Goal: Complete application form

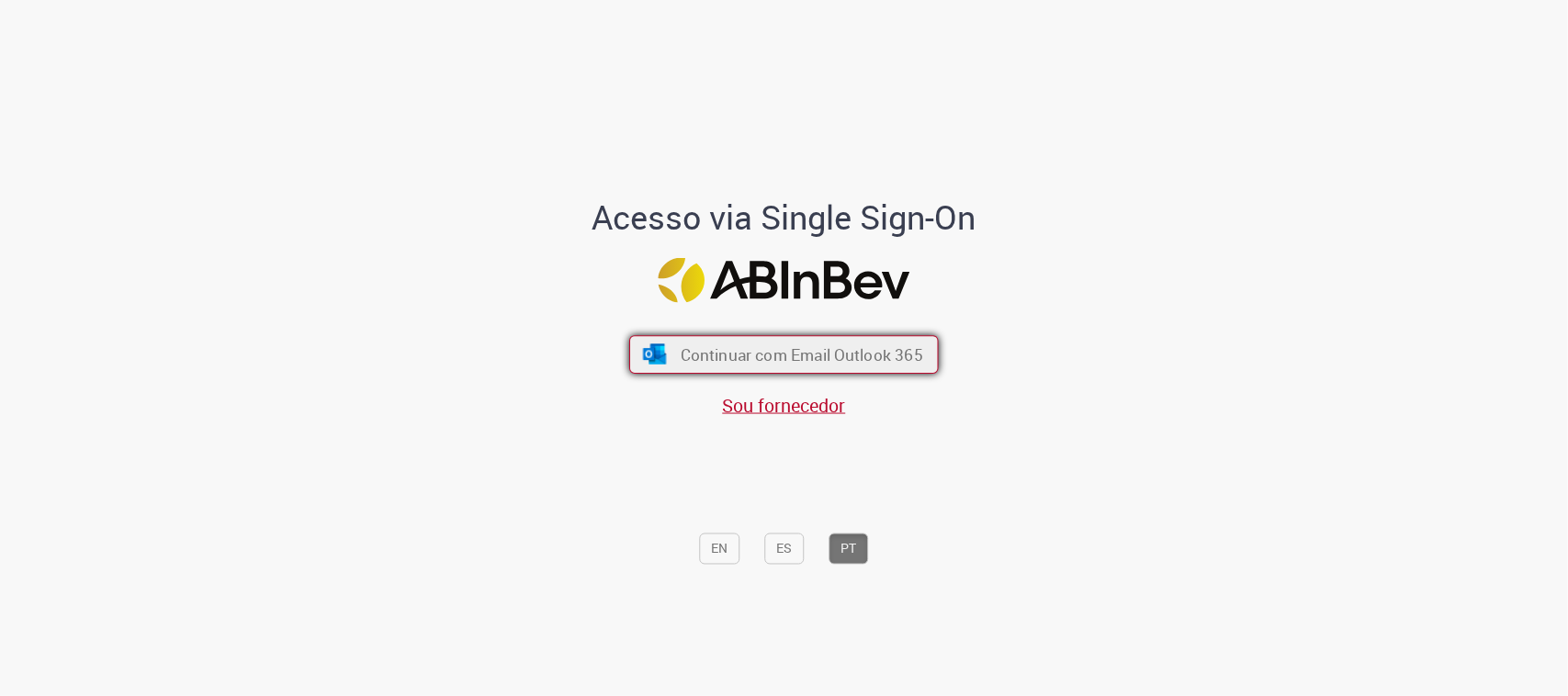
click at [792, 356] on span "Continuar com Email Outlook 365" at bounding box center [801, 355] width 243 height 21
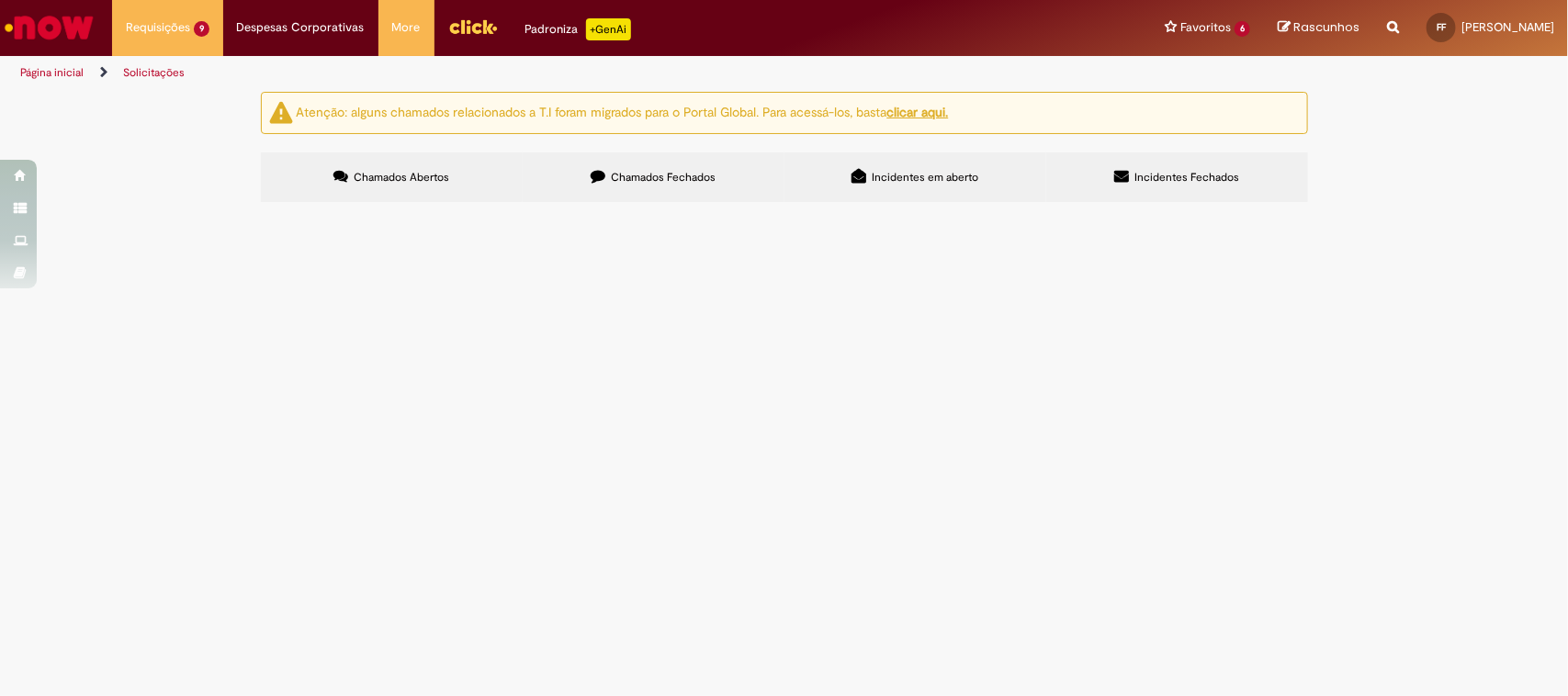
click at [0, 0] on span "4167" at bounding box center [0, 0] width 0 height 0
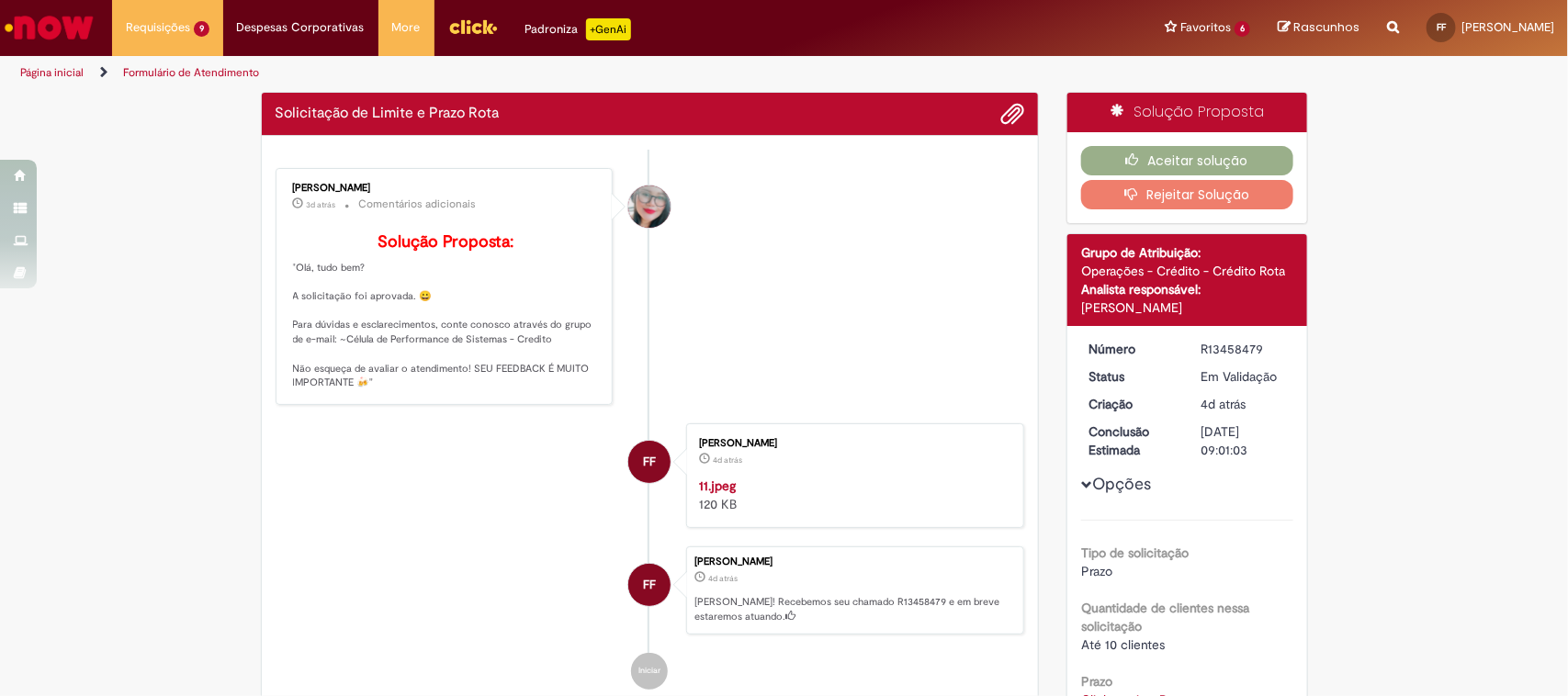
click at [1121, 177] on div "Aceitar solução Rejeitar Solução" at bounding box center [1187, 178] width 240 height 91
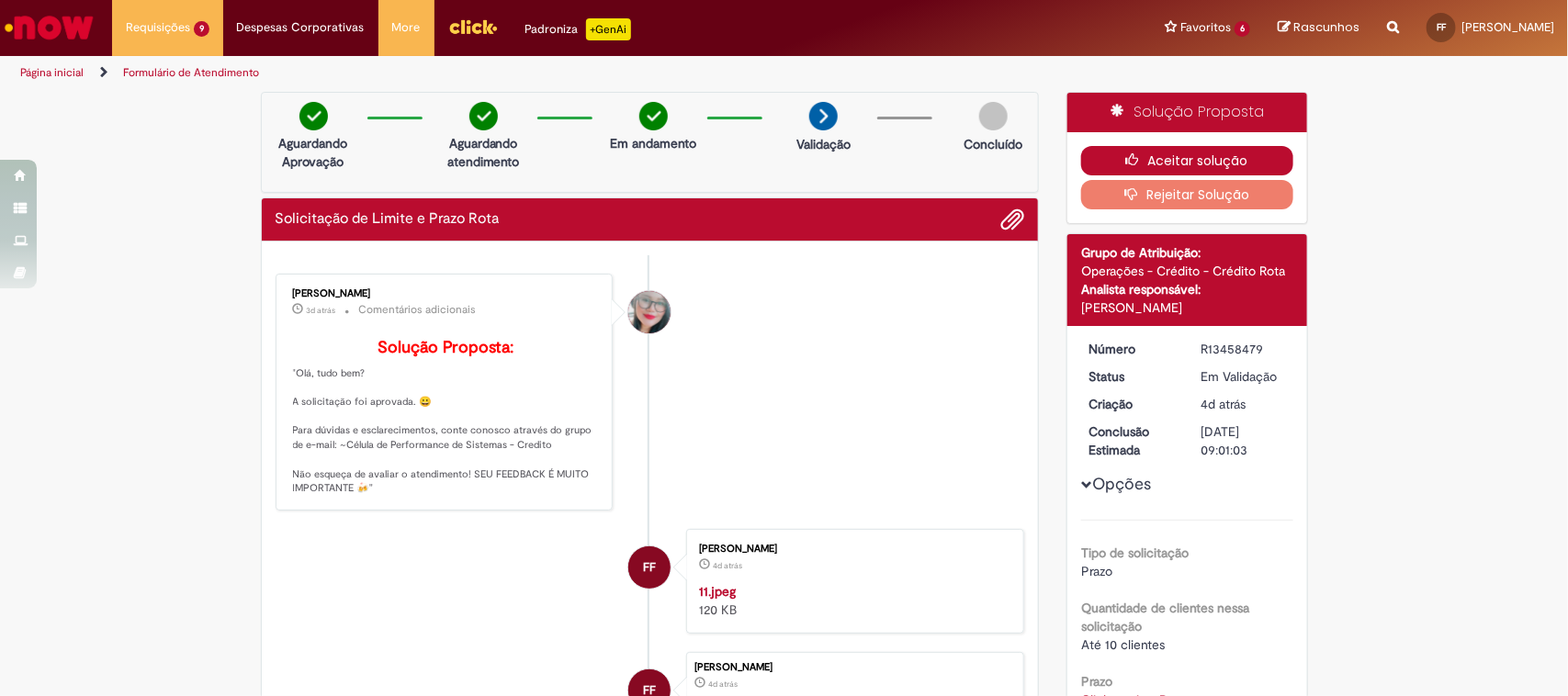
click at [1116, 144] on div "Aceitar solução Rejeitar Solução" at bounding box center [1187, 178] width 240 height 91
click at [1114, 159] on button "Aceitar solução" at bounding box center [1187, 161] width 212 height 29
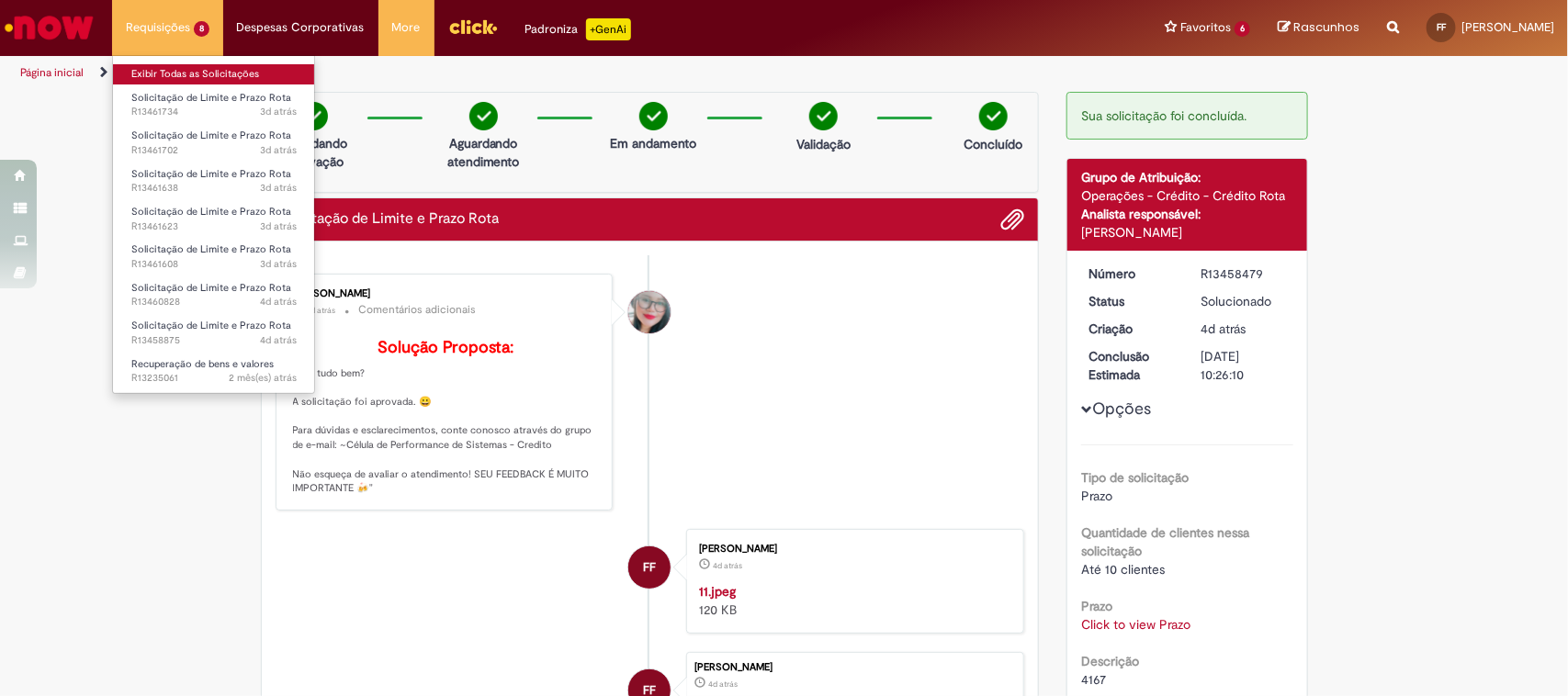
click at [161, 71] on link "Exibir Todas as Solicitações" at bounding box center [214, 74] width 202 height 20
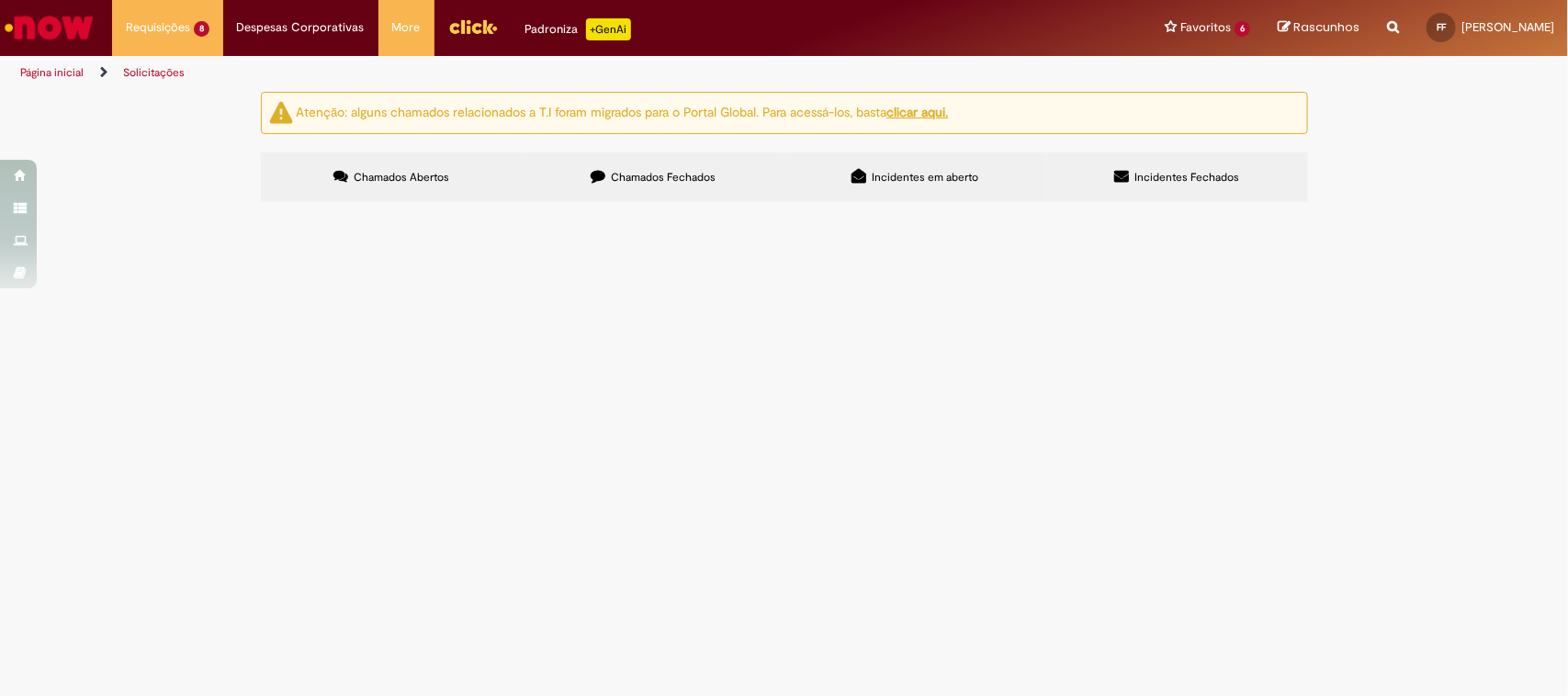
click at [0, 0] on span "36518" at bounding box center [0, 0] width 0 height 0
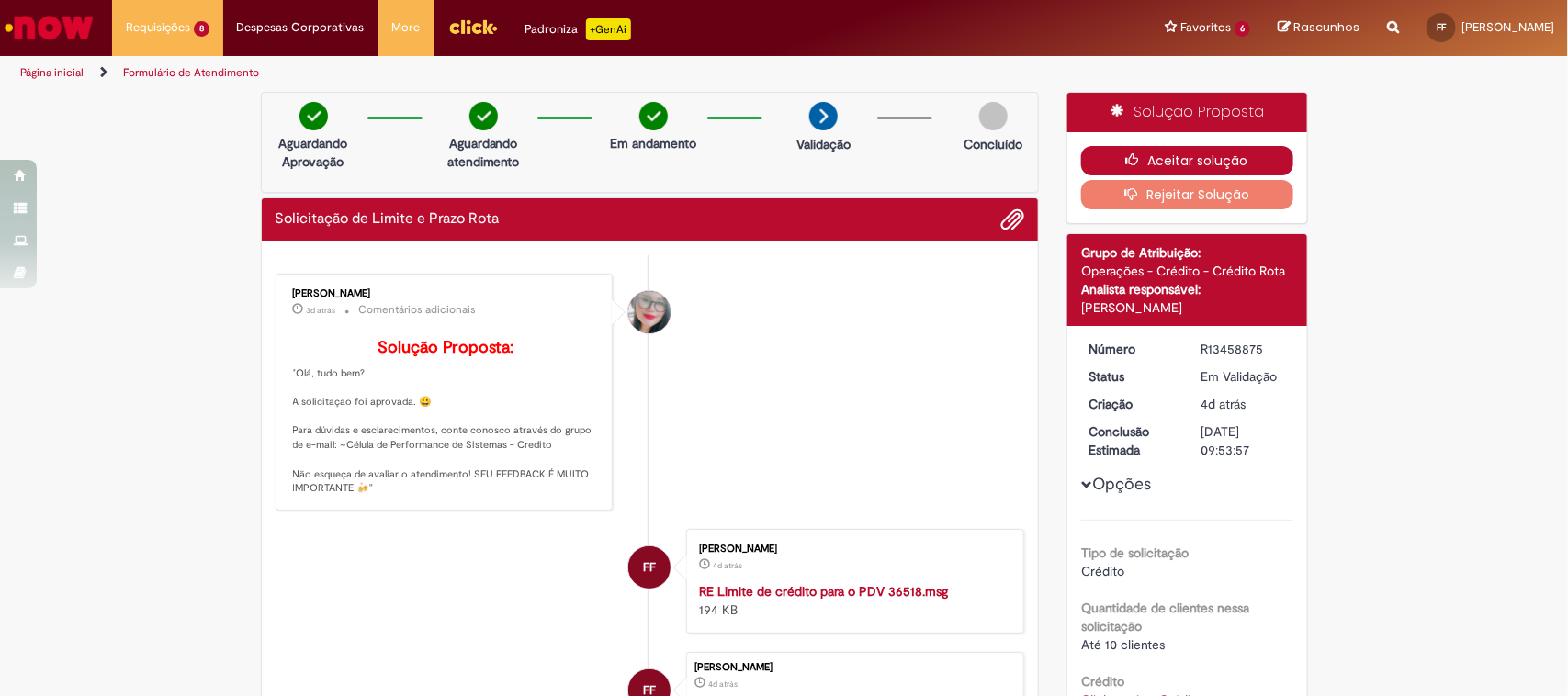
click at [1182, 147] on button "Aceitar solução" at bounding box center [1187, 161] width 212 height 29
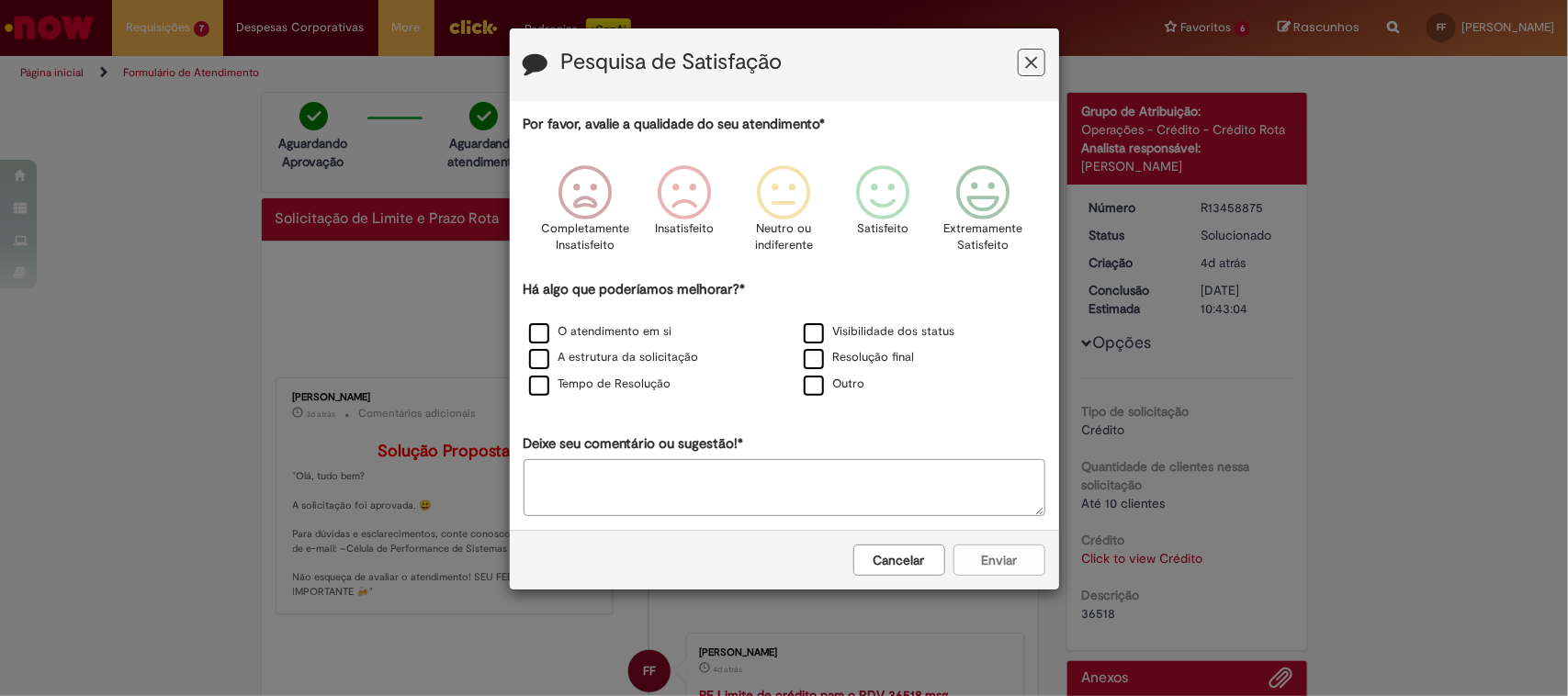
click at [1042, 59] on button "Feedback" at bounding box center [1031, 62] width 27 height 27
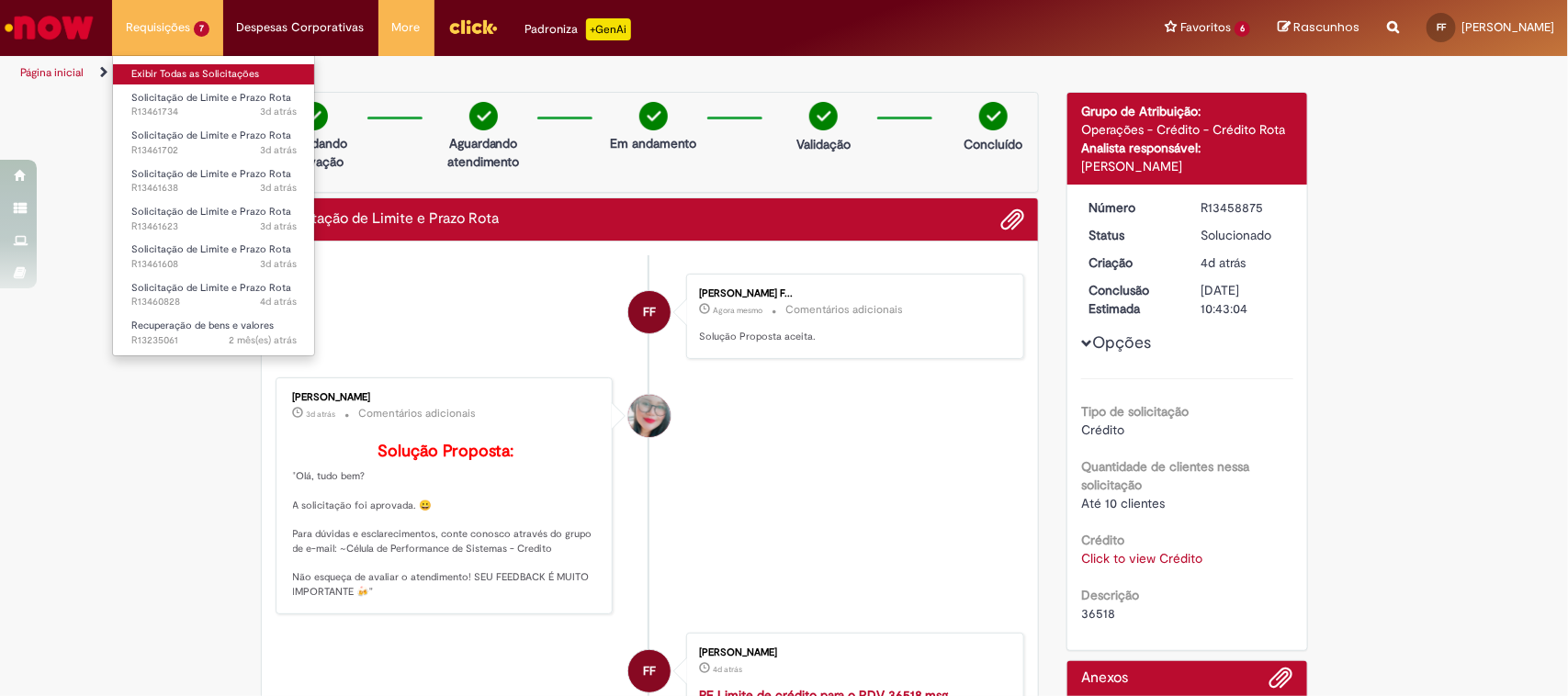
click at [181, 66] on link "Exibir Todas as Solicitações" at bounding box center [214, 74] width 202 height 20
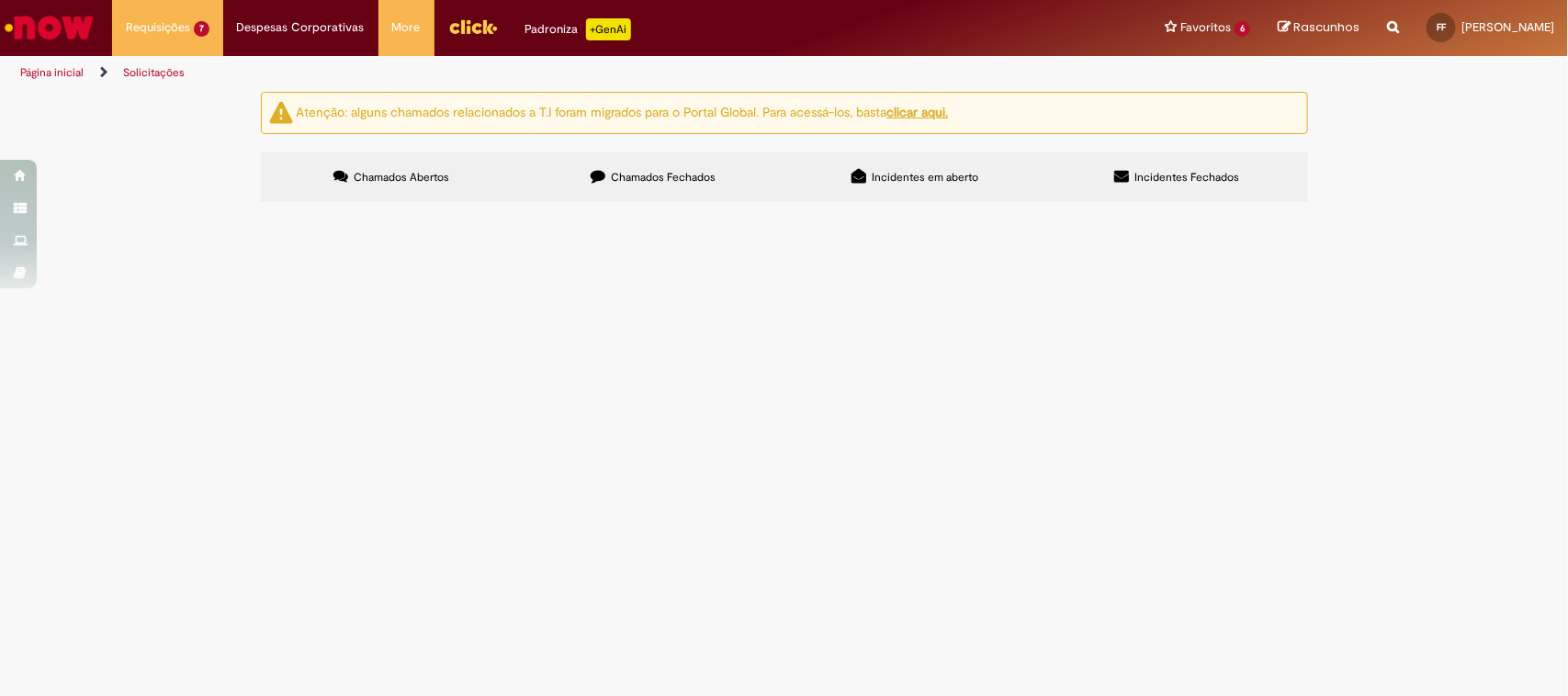
click at [0, 0] on span "30728; 57074" at bounding box center [0, 0] width 0 height 0
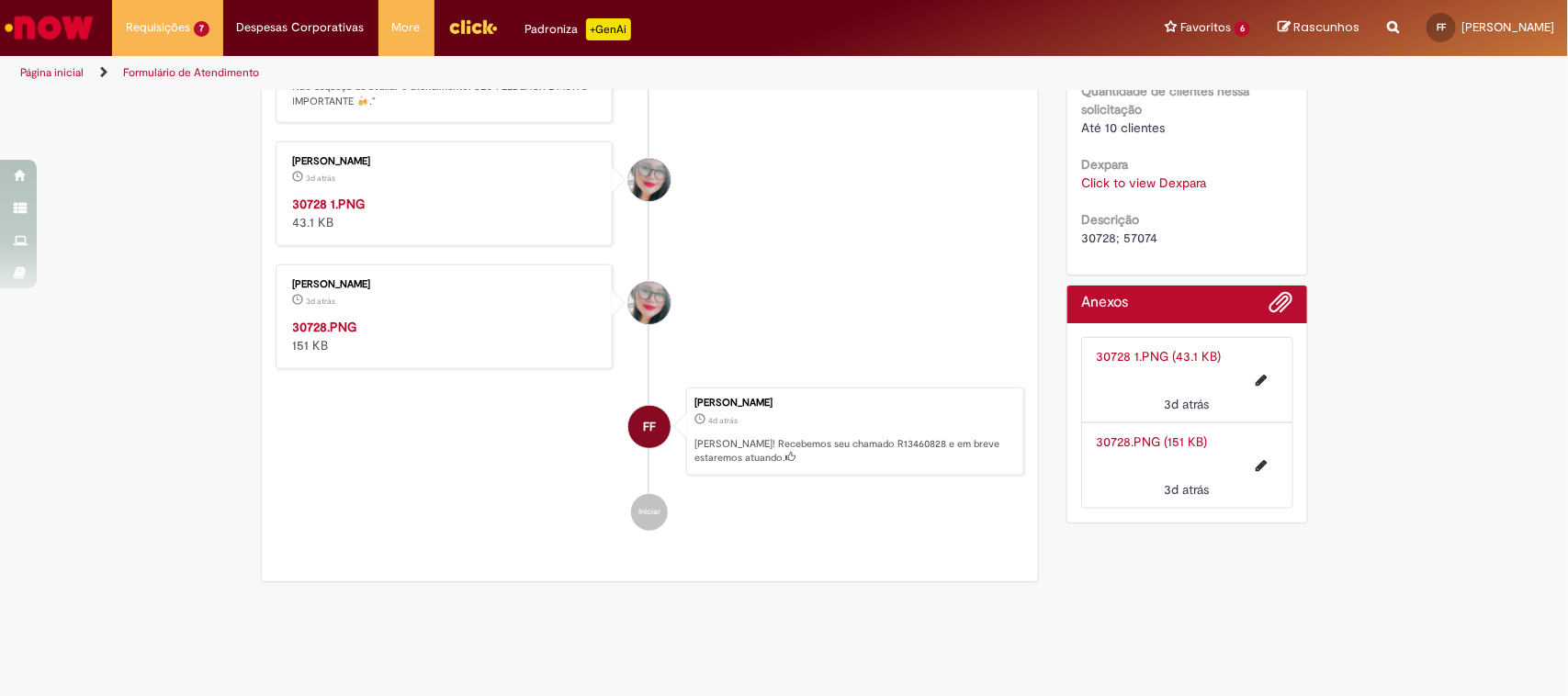
scroll to position [287, 0]
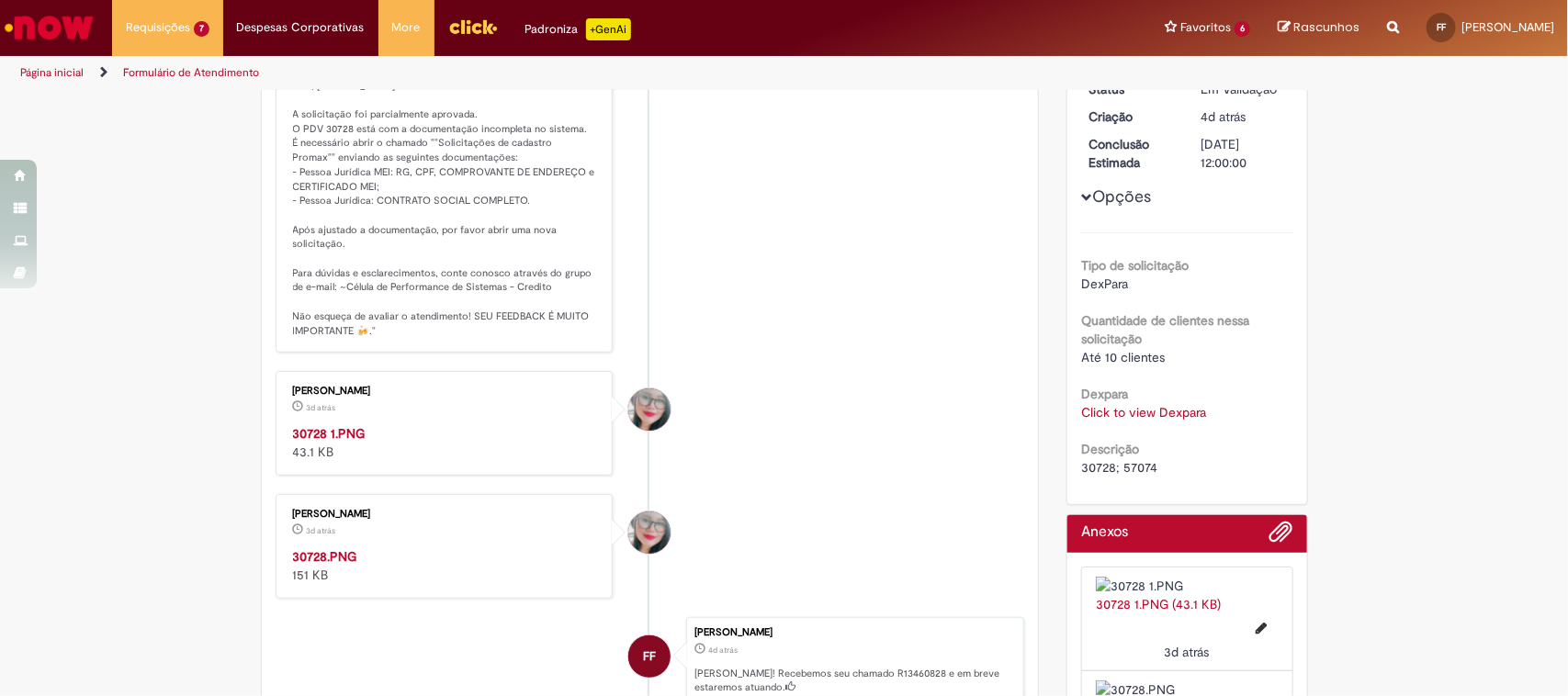
click at [1088, 468] on span "30728; 57074" at bounding box center [1119, 467] width 76 height 17
copy span "30728"
click at [1127, 461] on span "30728; 57074" at bounding box center [1119, 467] width 76 height 17
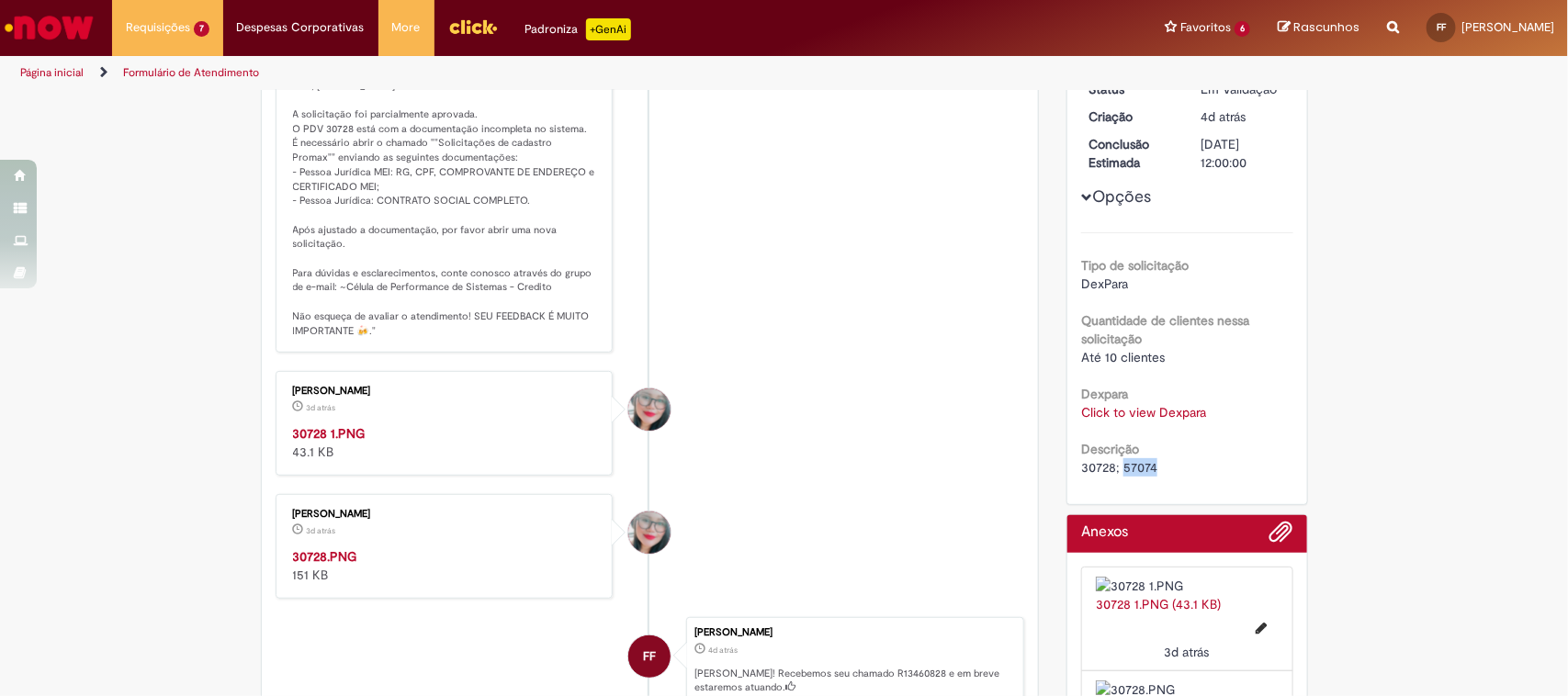
copy span "57074"
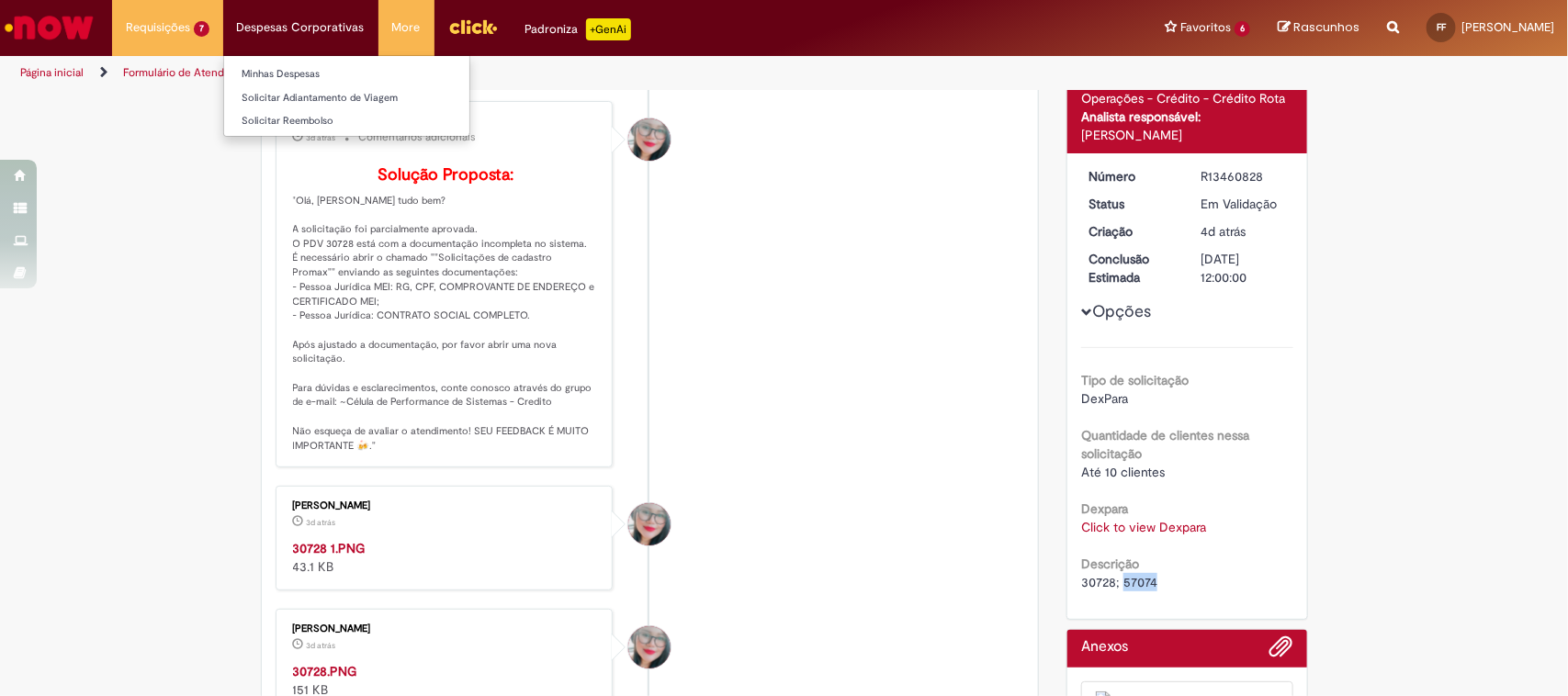
scroll to position [0, 0]
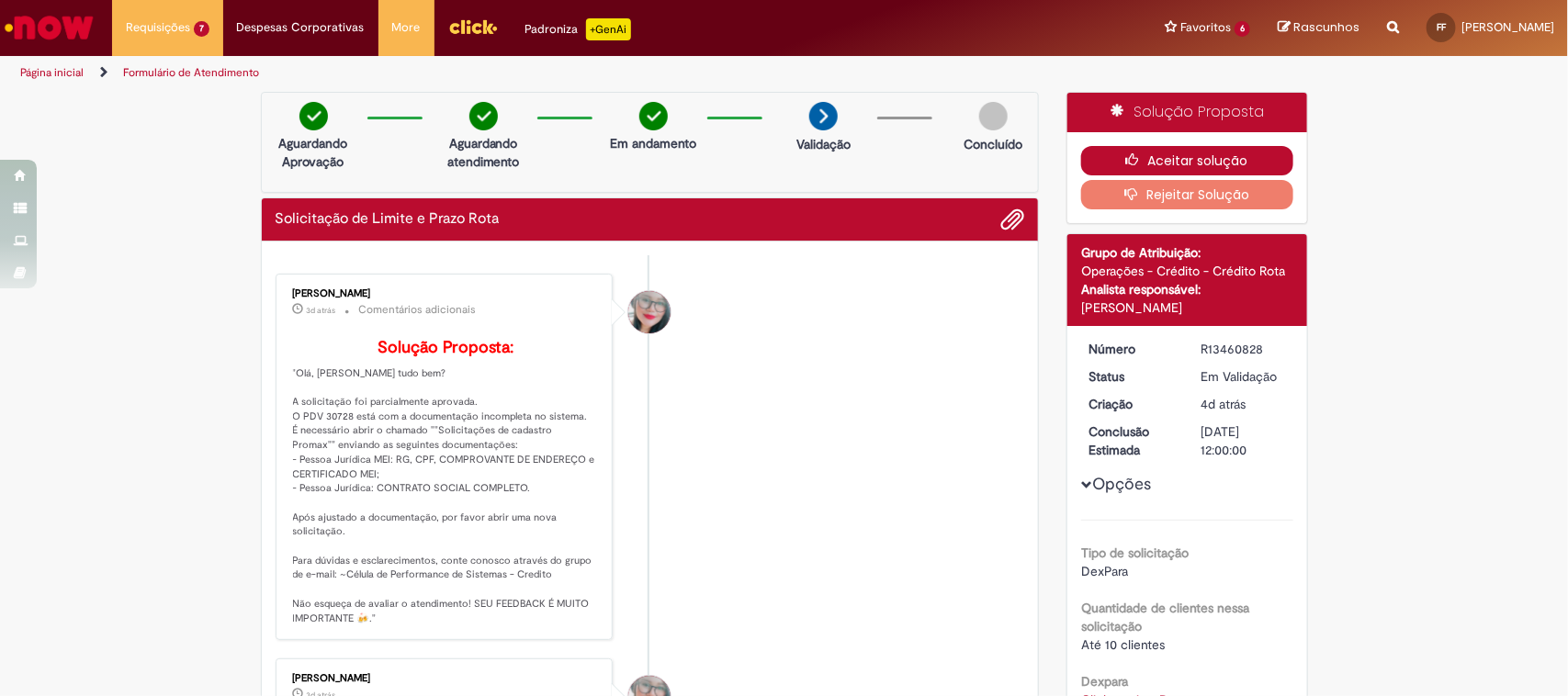
click at [1160, 161] on button "Aceitar solução" at bounding box center [1187, 161] width 212 height 29
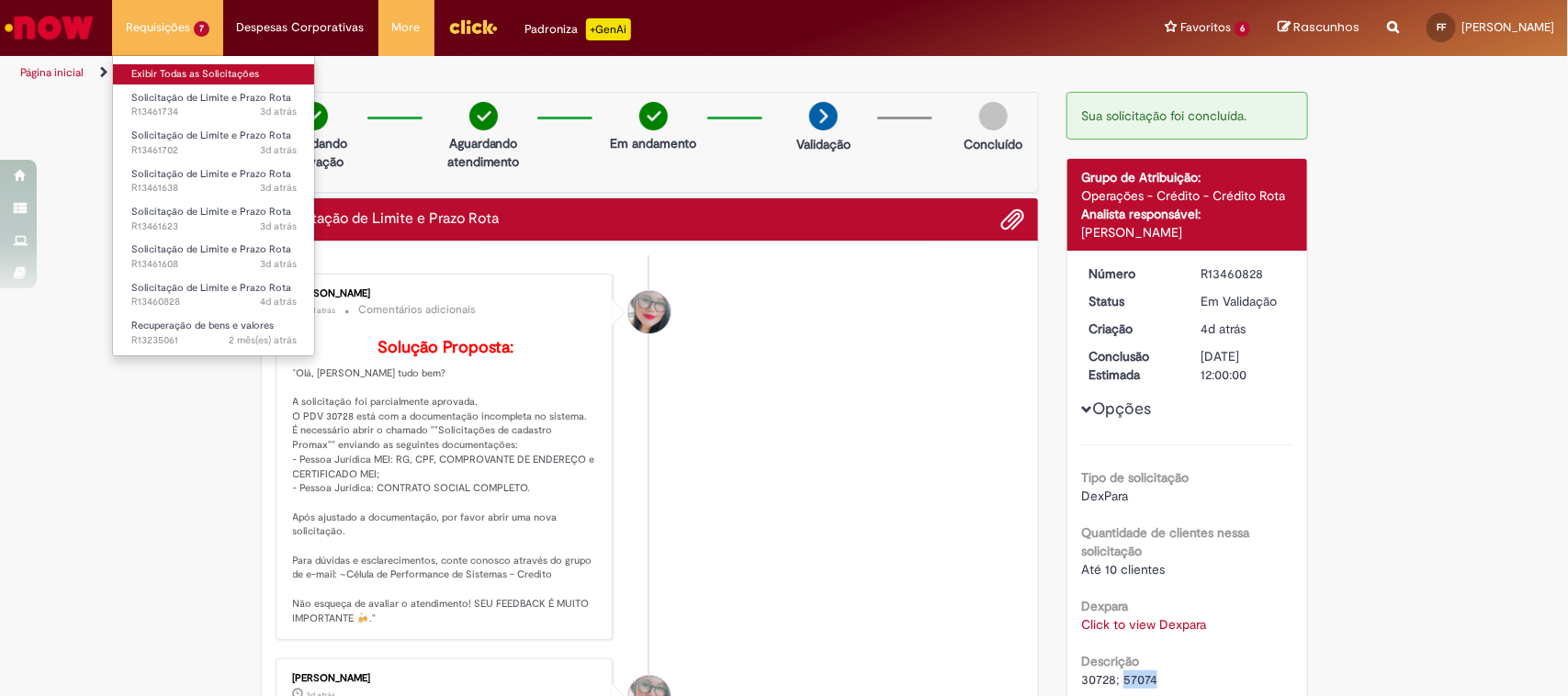
click at [214, 80] on link "Exibir Todas as Solicitações" at bounding box center [214, 74] width 202 height 20
click at [186, 76] on link "Exibir Todas as Solicitações" at bounding box center [214, 74] width 202 height 20
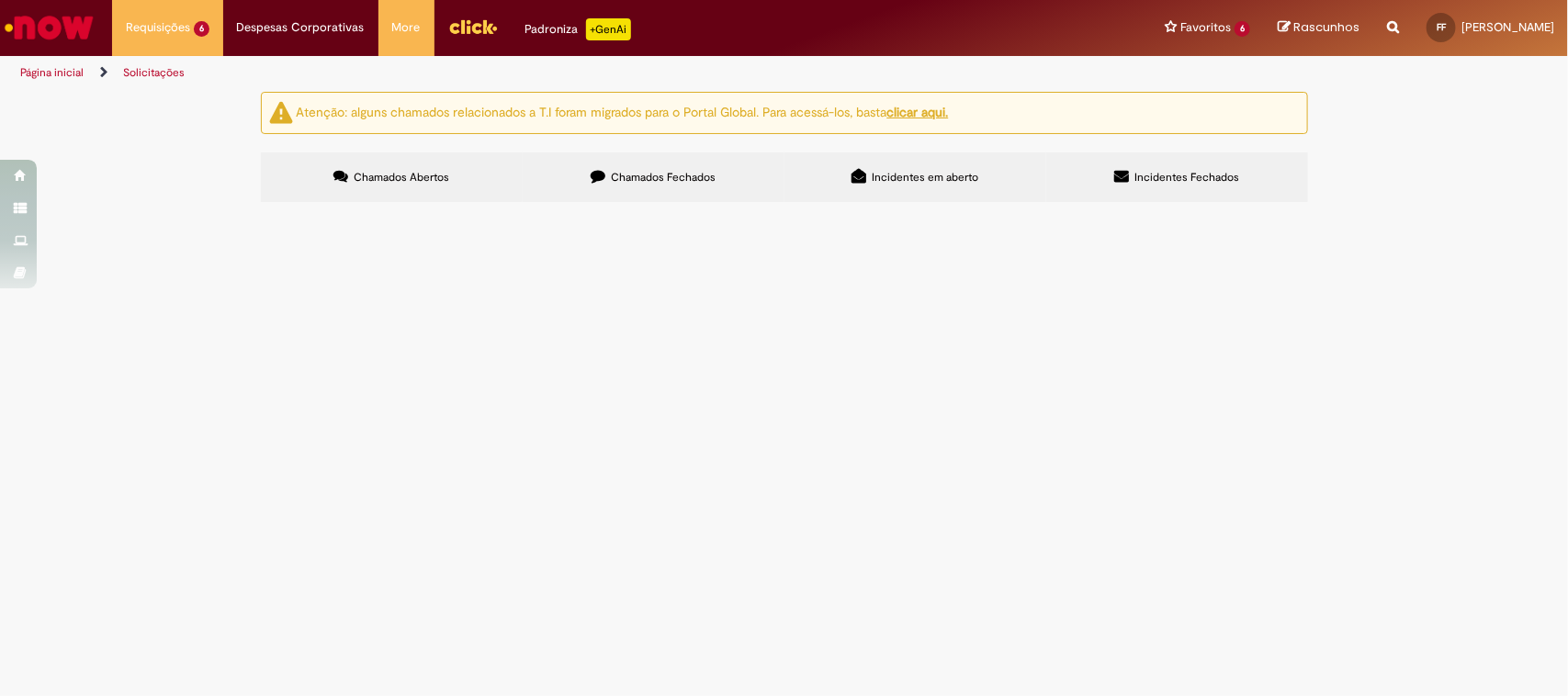
click at [0, 0] on span "Solicitação de Limite e Prazo Rota" at bounding box center [0, 0] width 0 height 0
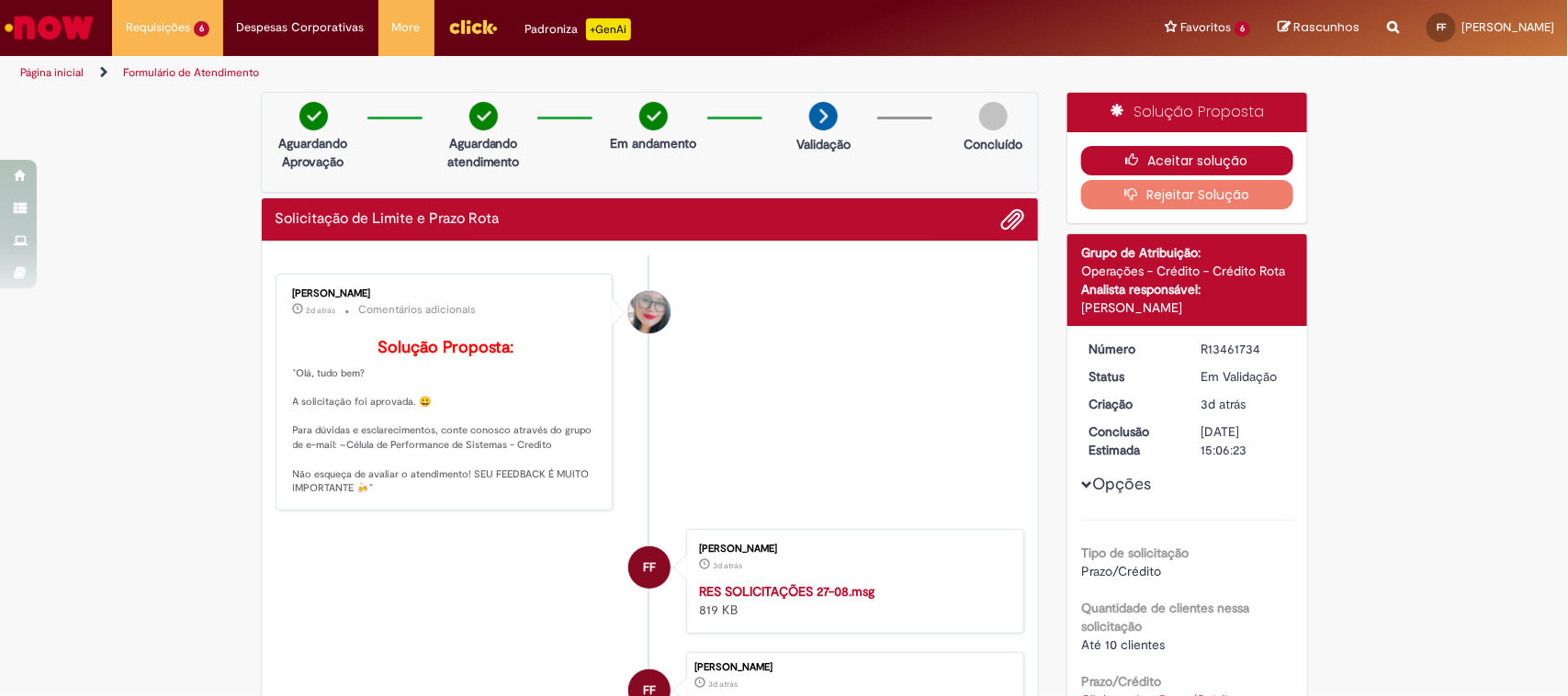
click at [1154, 161] on button "Aceitar solução" at bounding box center [1187, 161] width 212 height 29
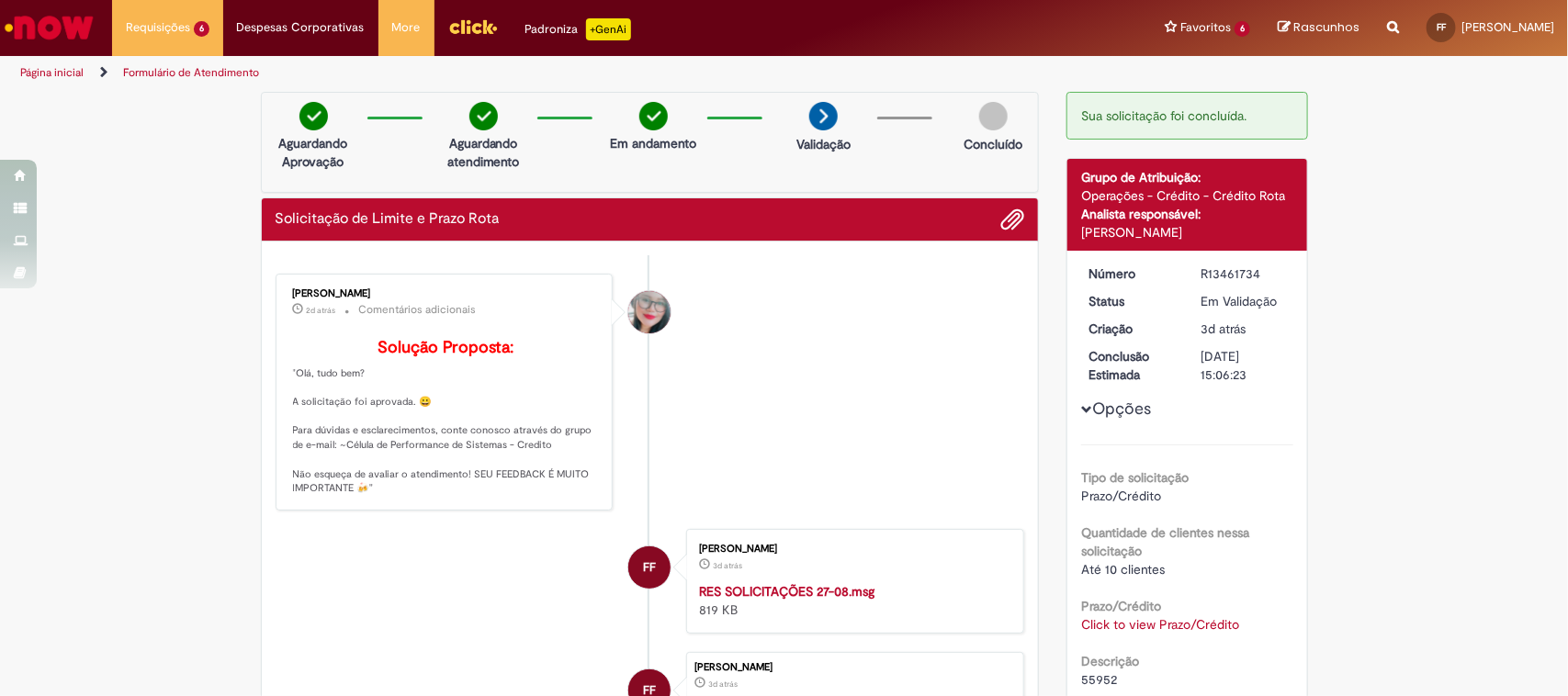
scroll to position [229, 0]
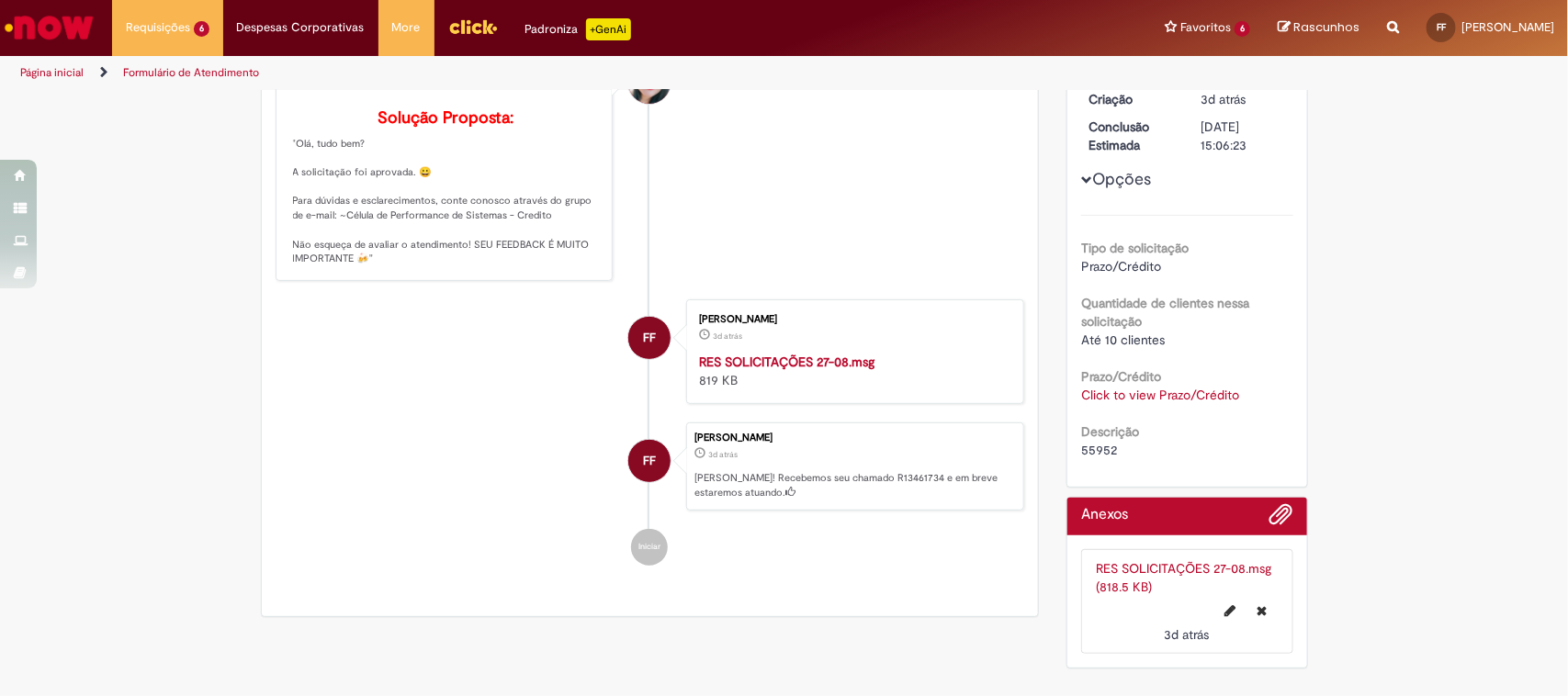
click at [1088, 450] on span "55952" at bounding box center [1099, 450] width 36 height 17
copy span "55952"
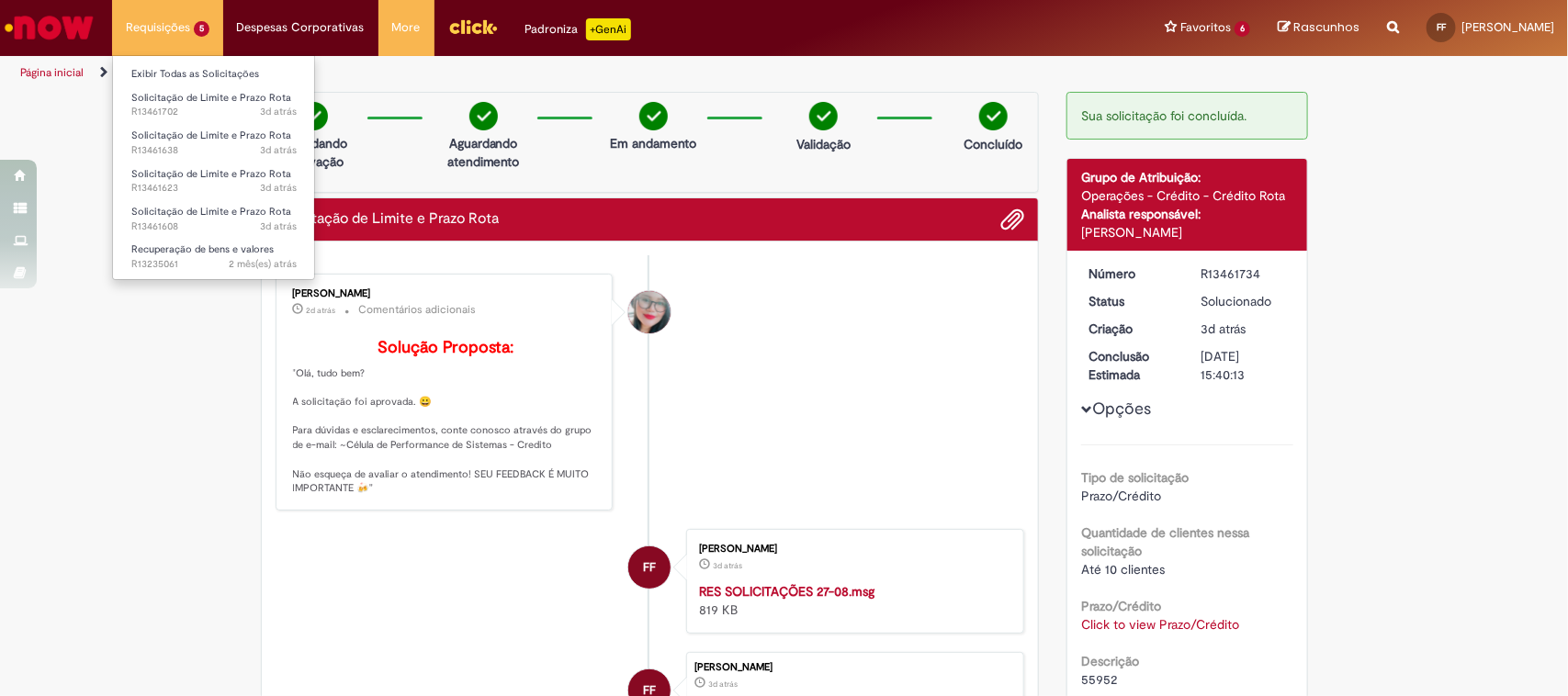
click at [230, 62] on li "Exibir Todas as Solicitações" at bounding box center [214, 72] width 202 height 24
click at [240, 76] on link "Exibir Todas as Solicitações" at bounding box center [214, 74] width 202 height 20
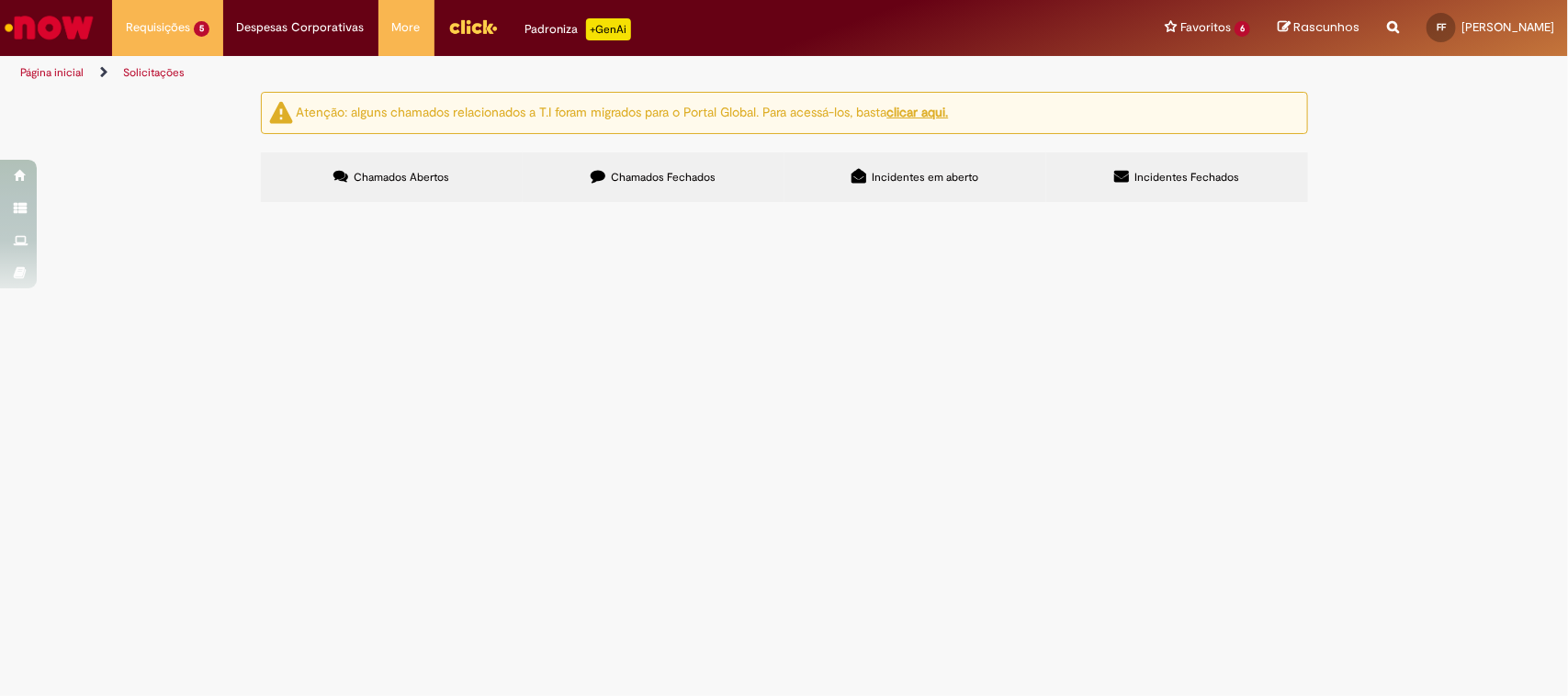
click at [0, 0] on span "50871; 27192; 17599; 52257; 51528; 31207;" at bounding box center [0, 0] width 0 height 0
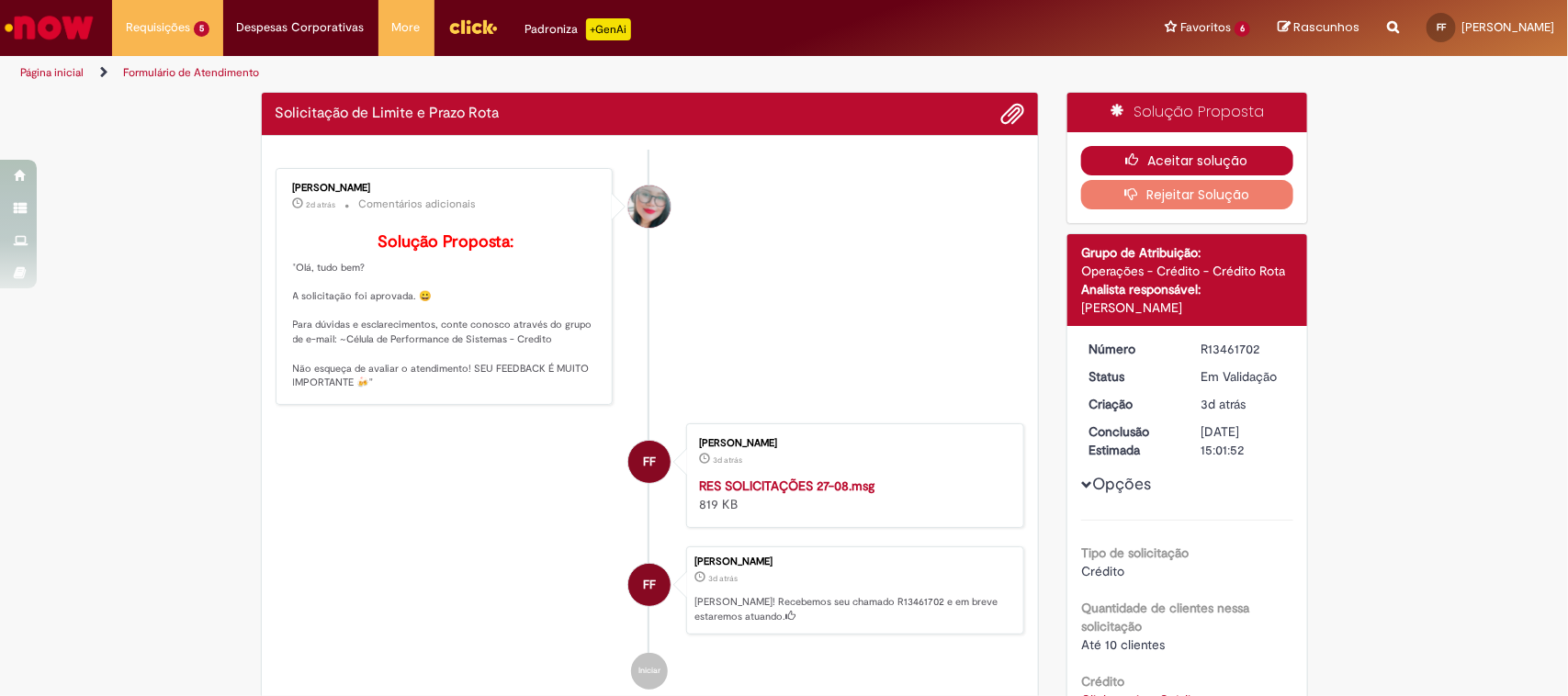
click at [1160, 154] on button "Aceitar solução" at bounding box center [1187, 161] width 212 height 29
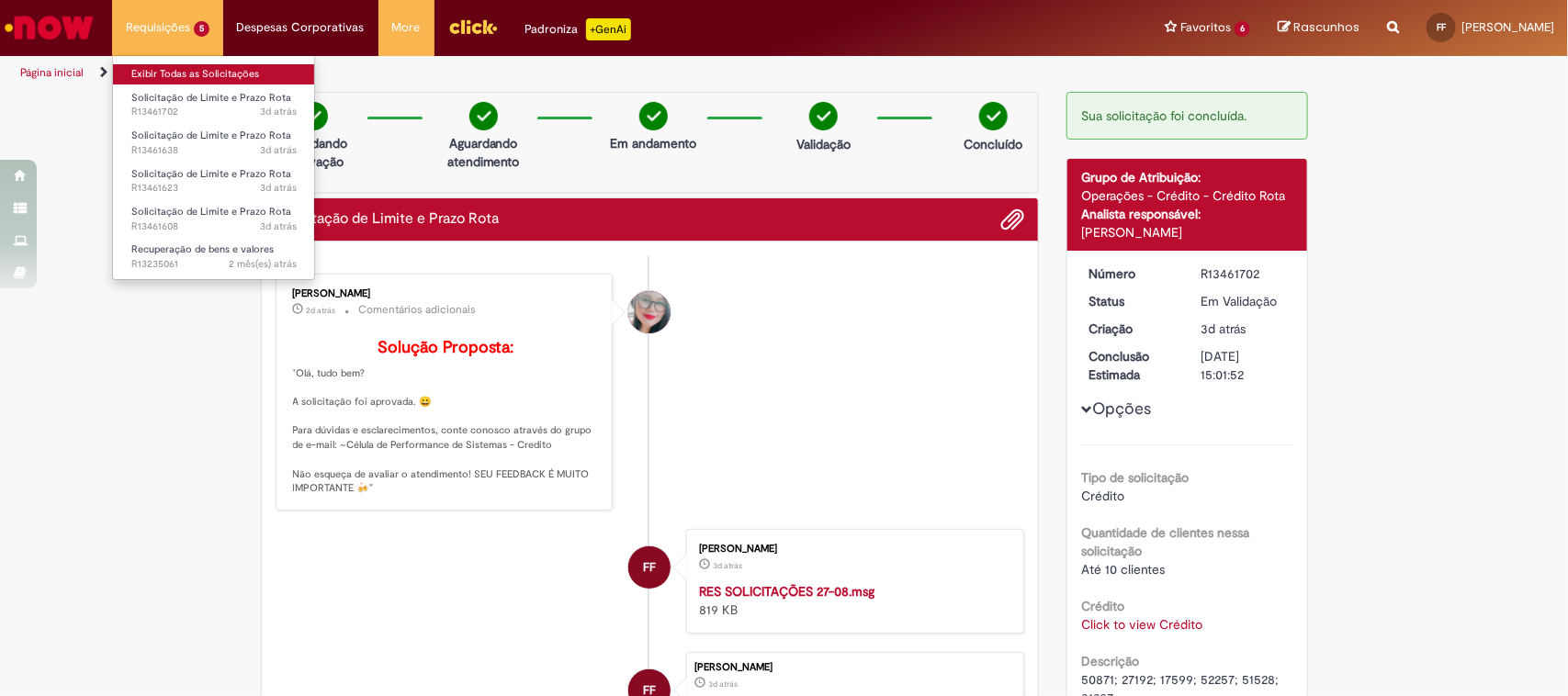
click at [200, 66] on link "Exibir Todas as Solicitações" at bounding box center [214, 74] width 202 height 20
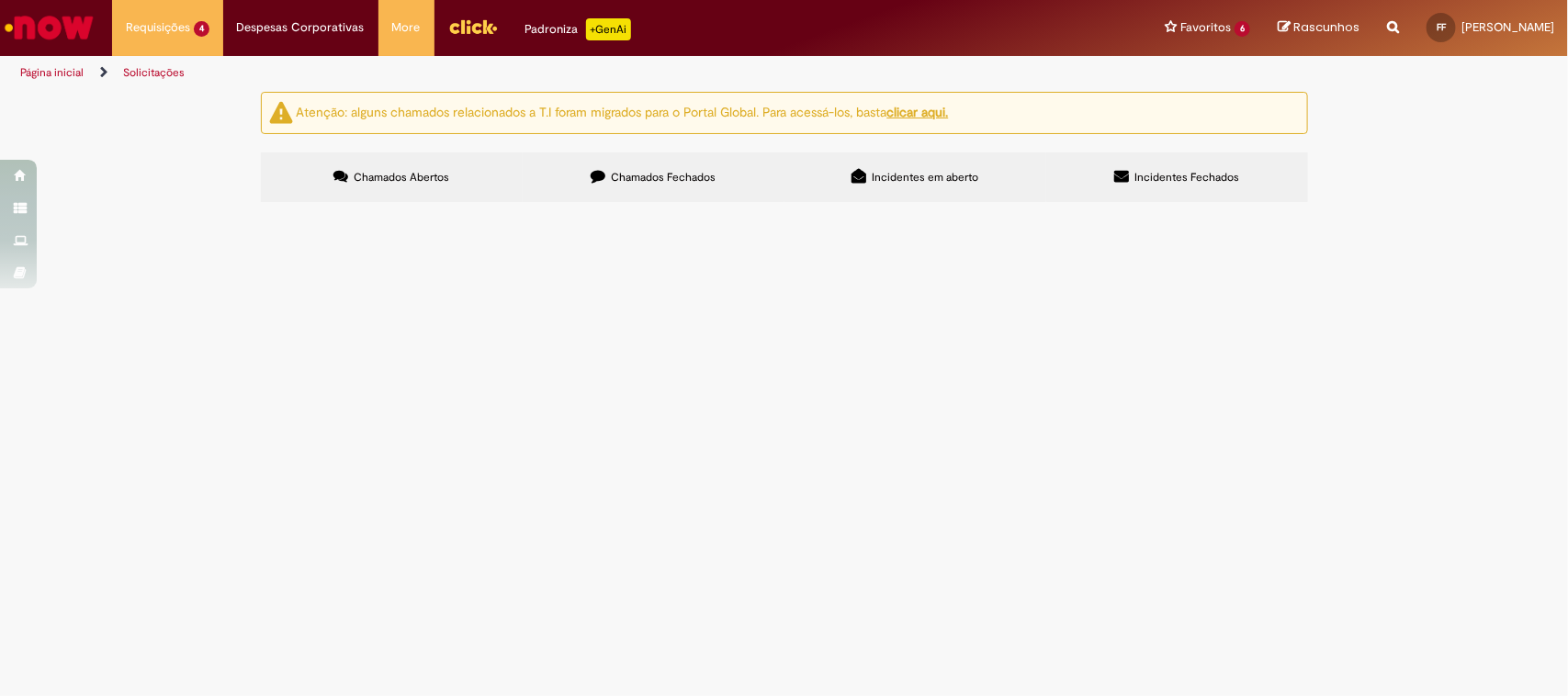
click at [0, 0] on span "55952" at bounding box center [0, 0] width 0 height 0
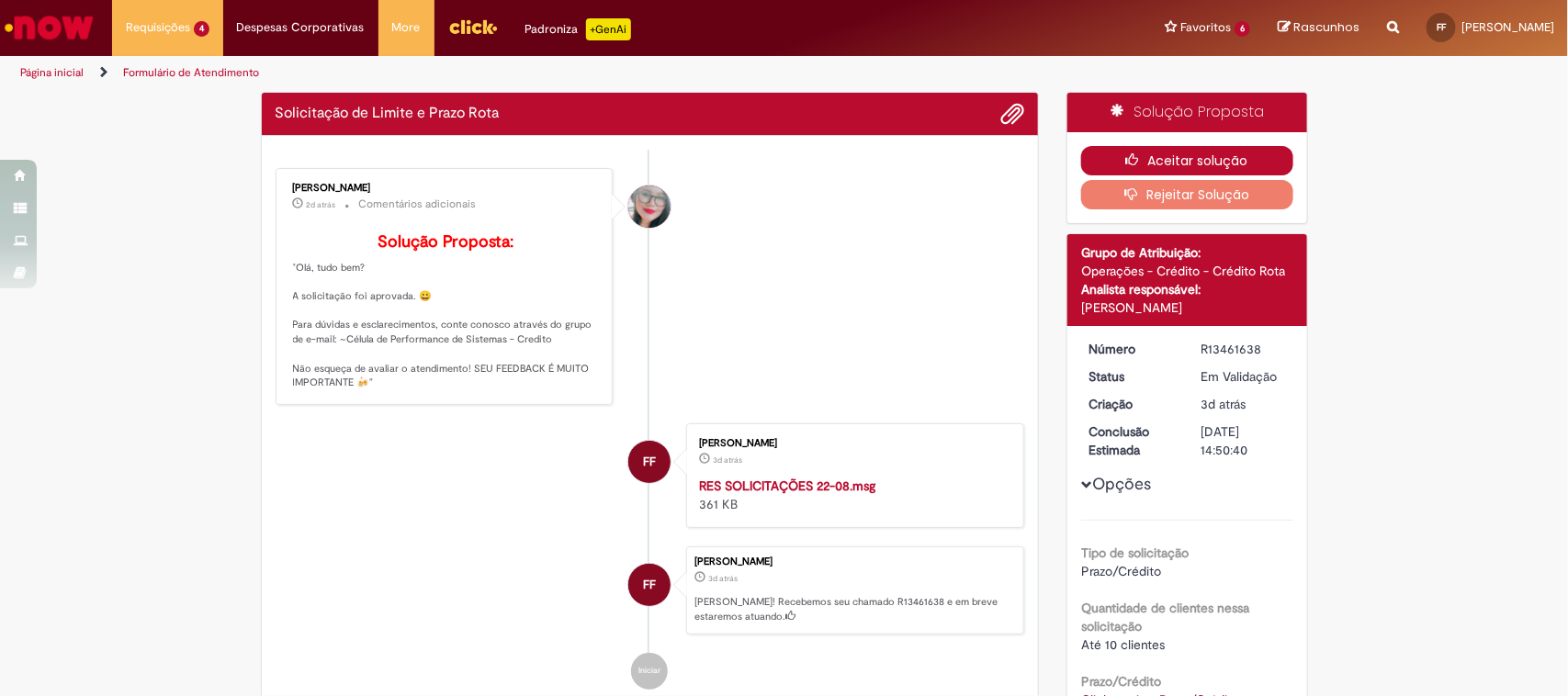
click at [1165, 163] on button "Aceitar solução" at bounding box center [1187, 161] width 212 height 29
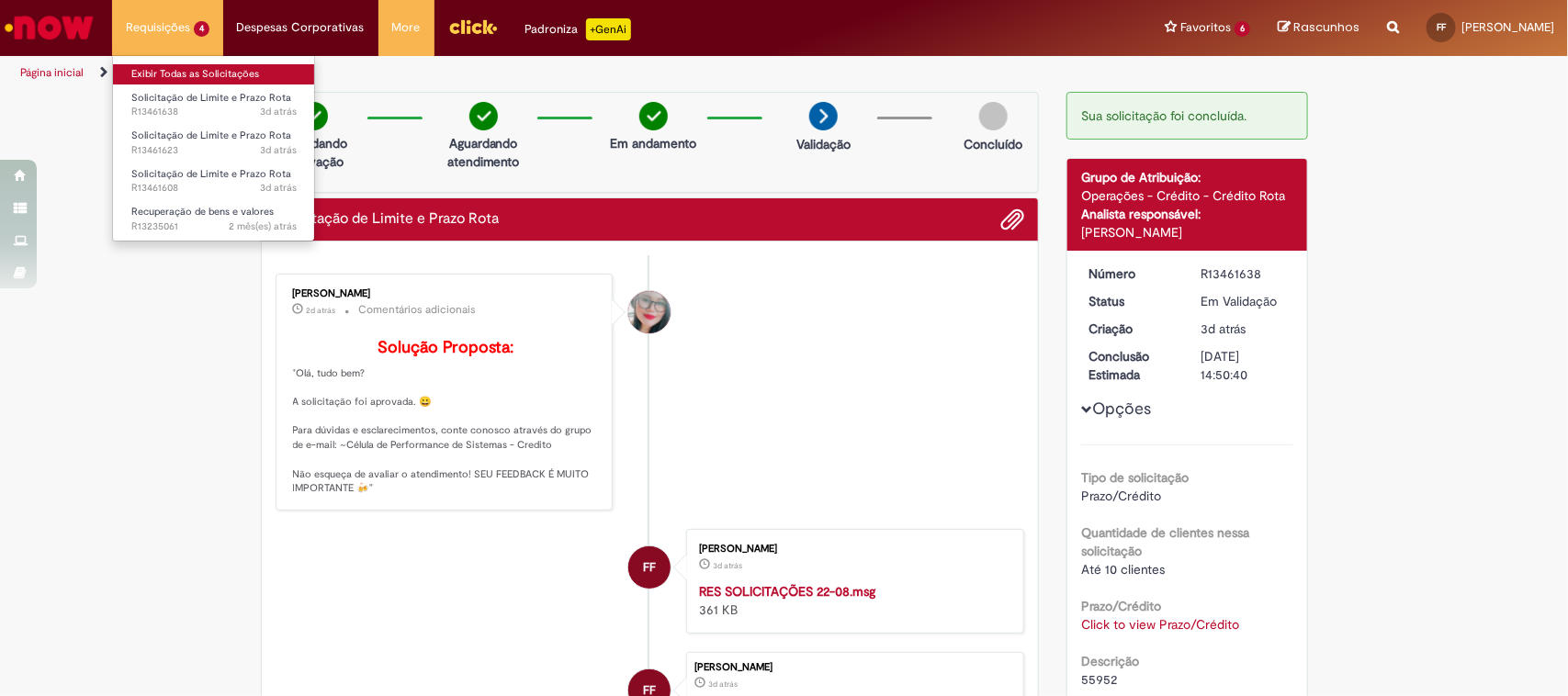
click at [210, 67] on link "Exibir Todas as Solicitações" at bounding box center [214, 74] width 202 height 20
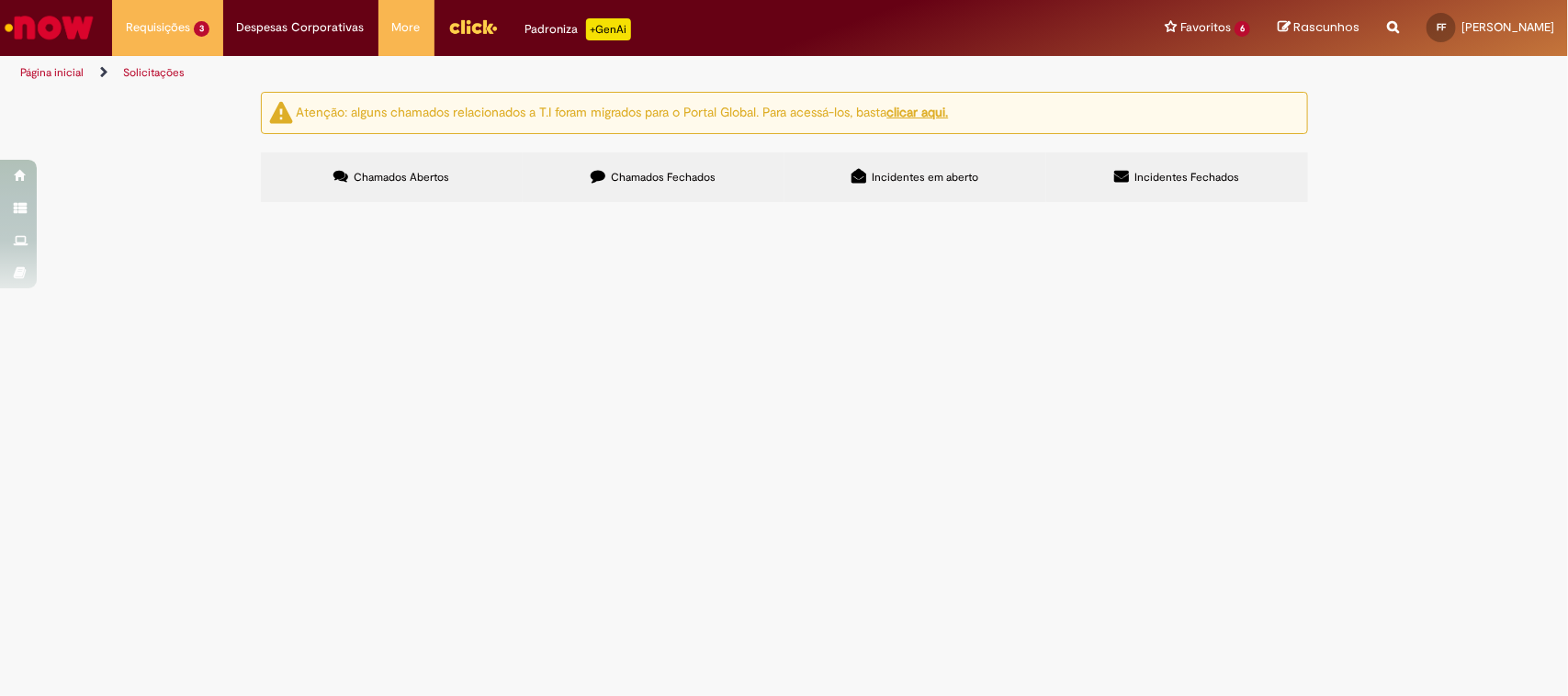
click at [0, 0] on span "4167" at bounding box center [0, 0] width 0 height 0
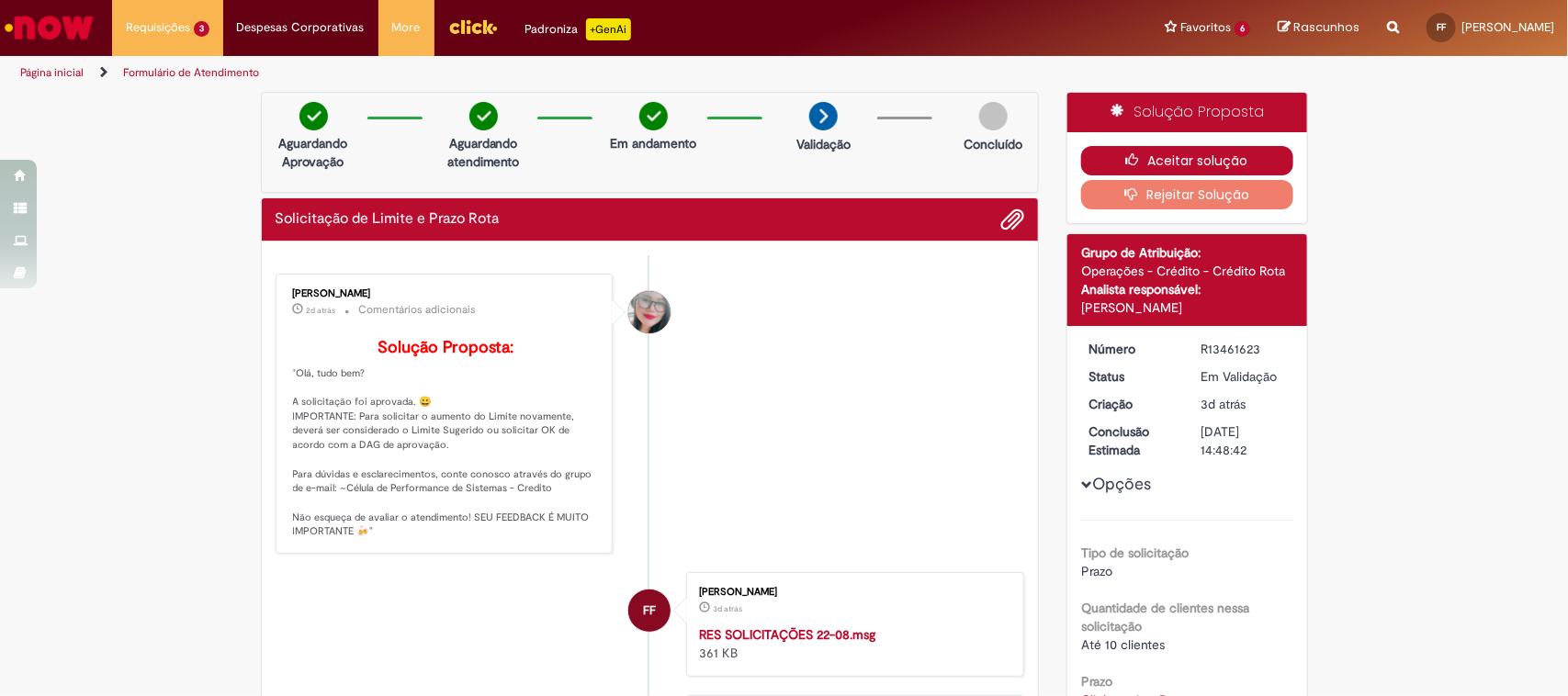
click at [1154, 150] on button "Aceitar solução" at bounding box center [1187, 161] width 212 height 29
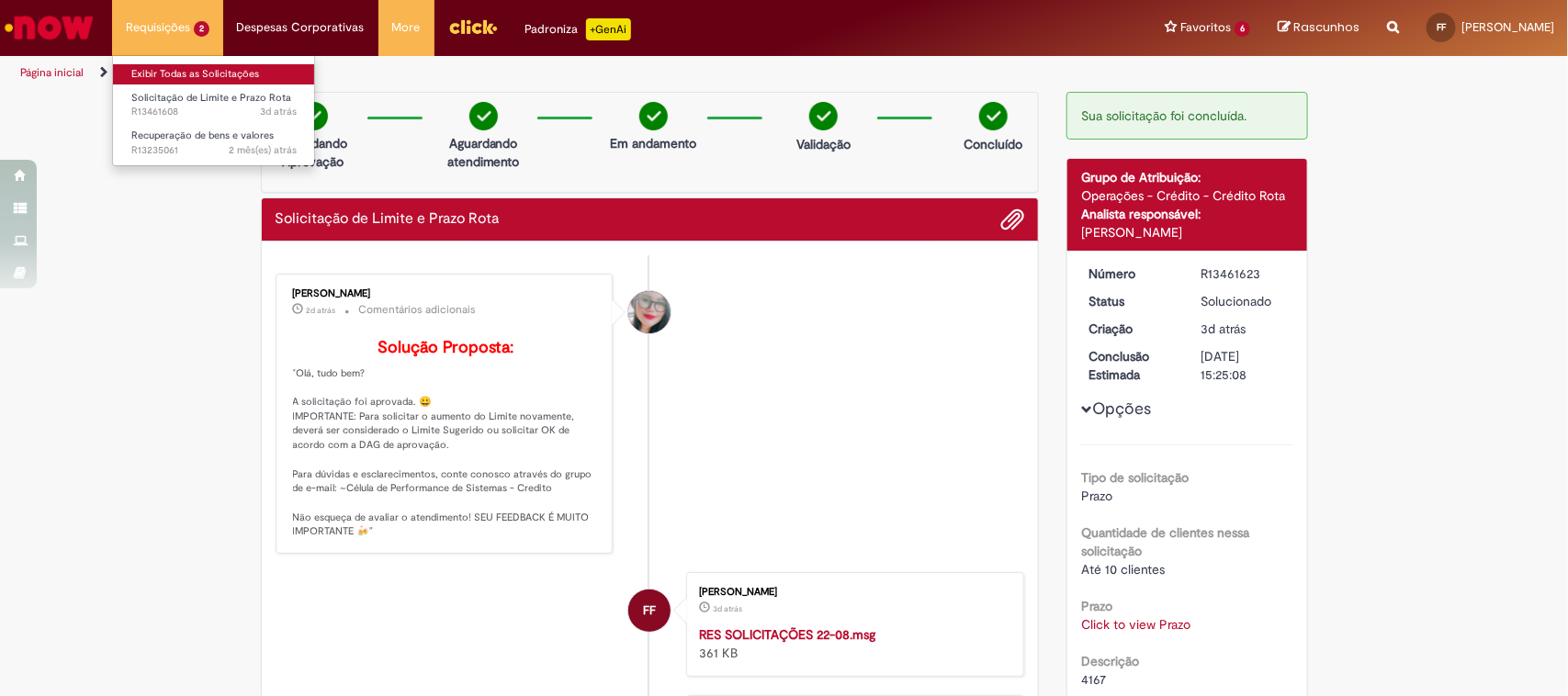
click at [149, 67] on link "Exibir Todas as Solicitações" at bounding box center [214, 74] width 202 height 20
click at [186, 74] on link "Exibir Todas as Solicitações" at bounding box center [214, 74] width 202 height 20
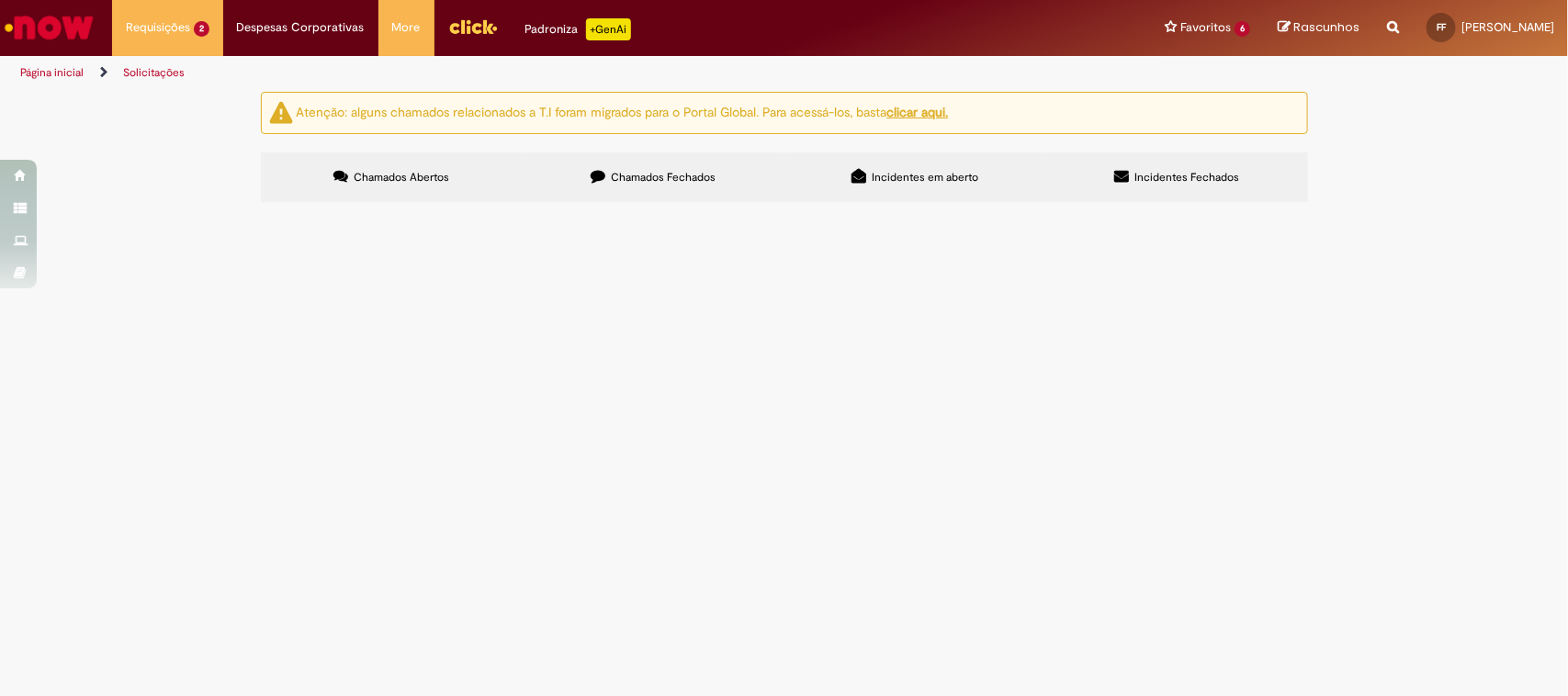
click at [0, 0] on span "53113" at bounding box center [0, 0] width 0 height 0
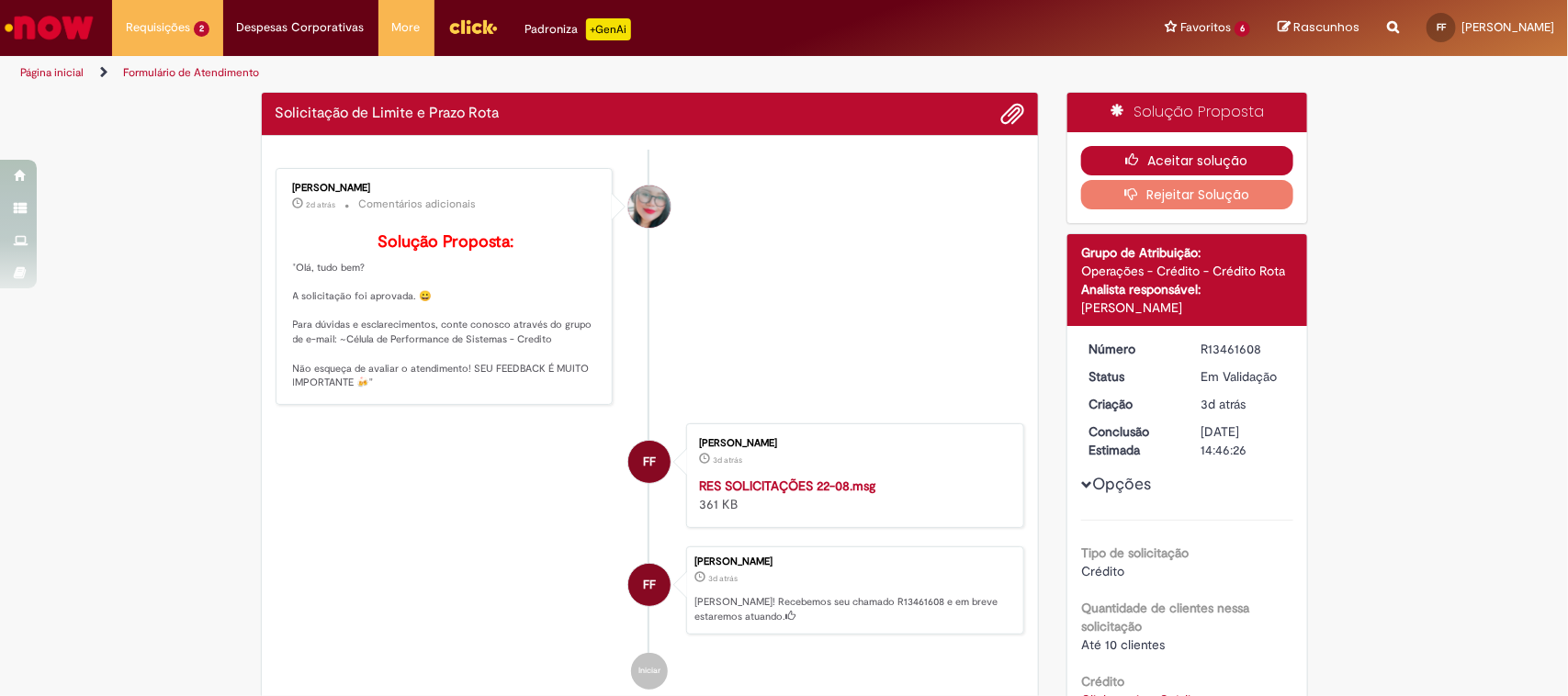
click at [1162, 159] on button "Aceitar solução" at bounding box center [1187, 161] width 212 height 29
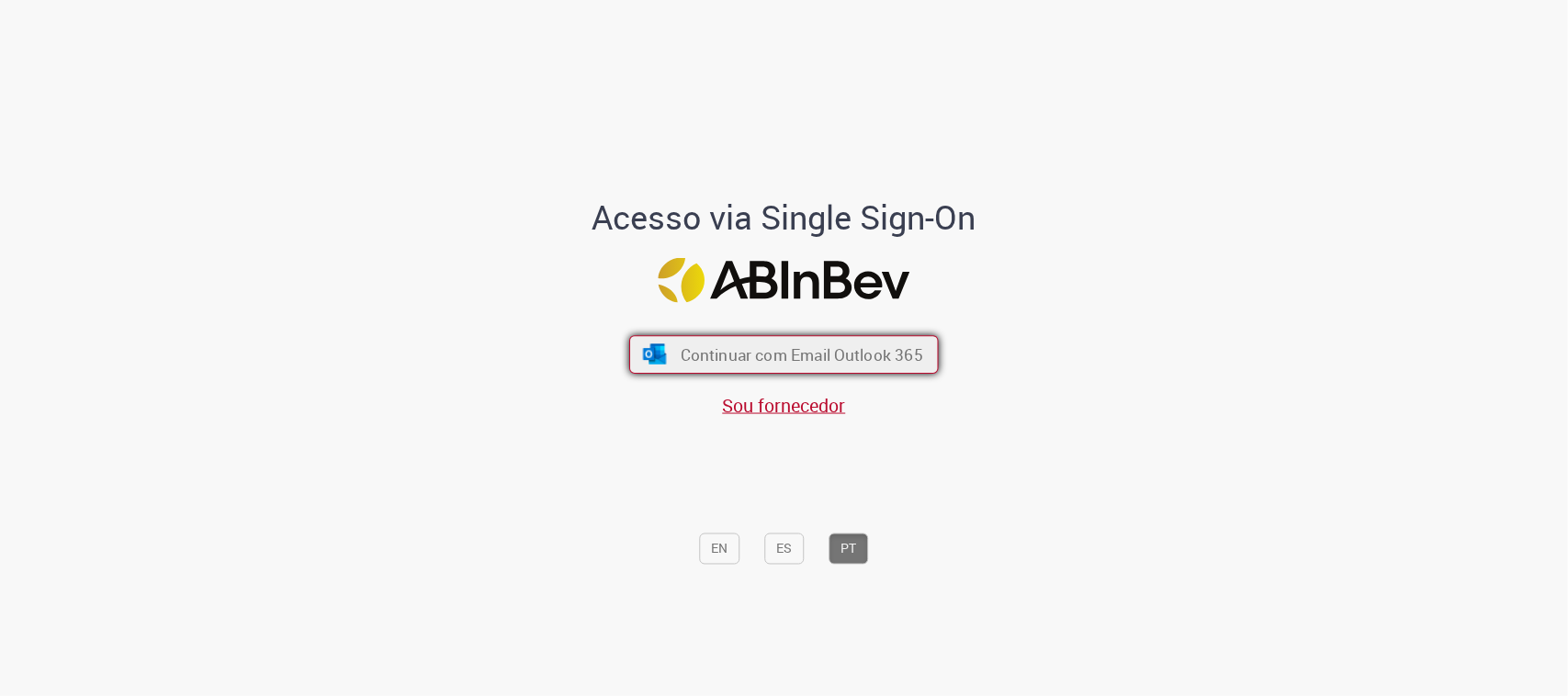
click at [736, 356] on span "Continuar com Email Outlook 365" at bounding box center [801, 355] width 243 height 21
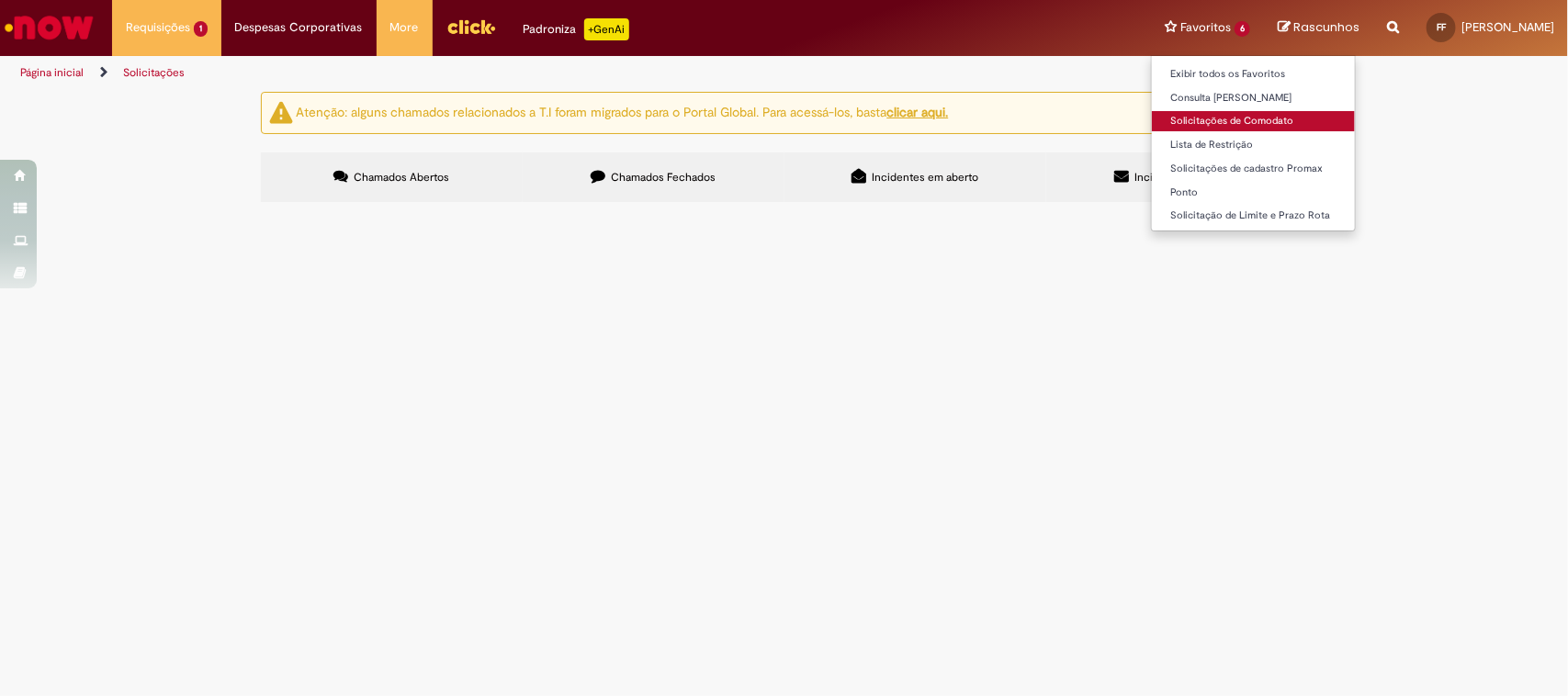
click at [1152, 118] on link "Solicitações de Comodato" at bounding box center [1253, 121] width 203 height 20
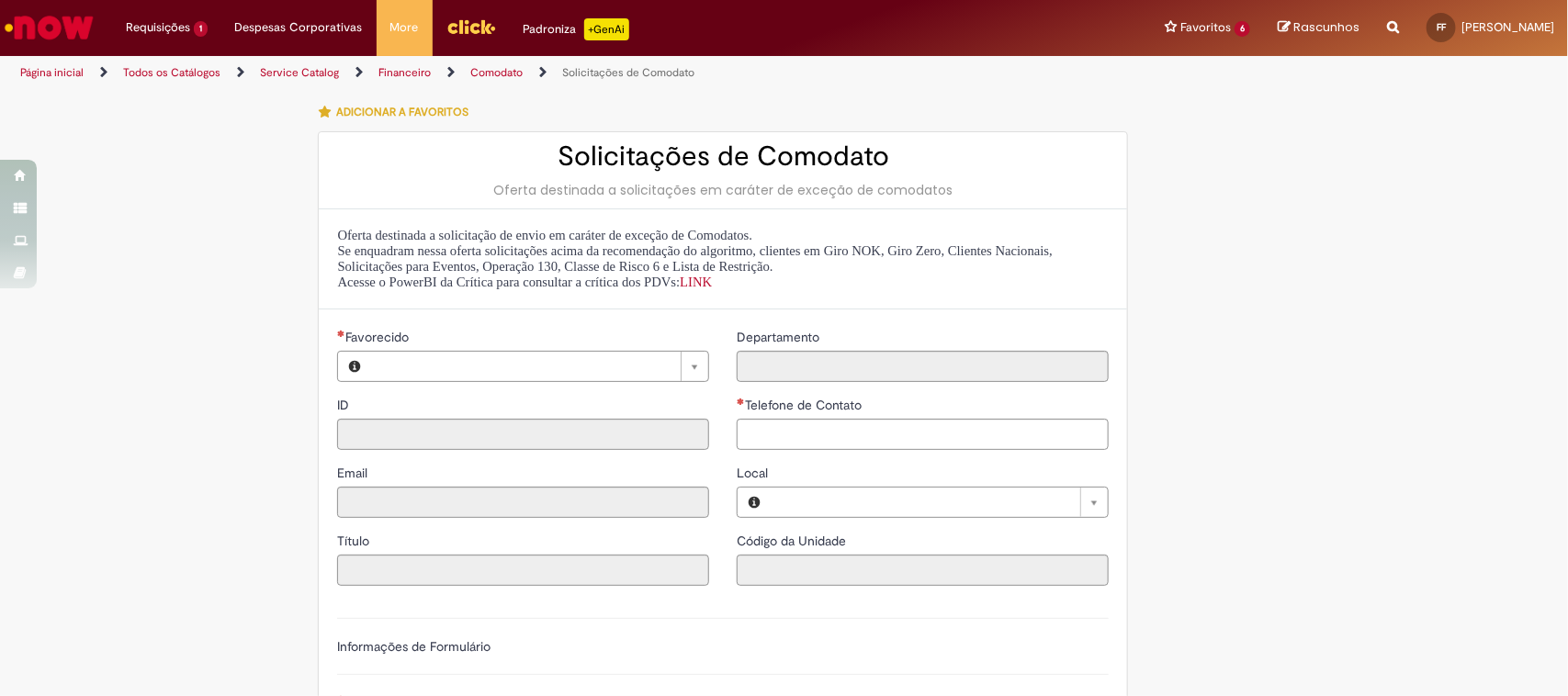
type input "********"
type input "**********"
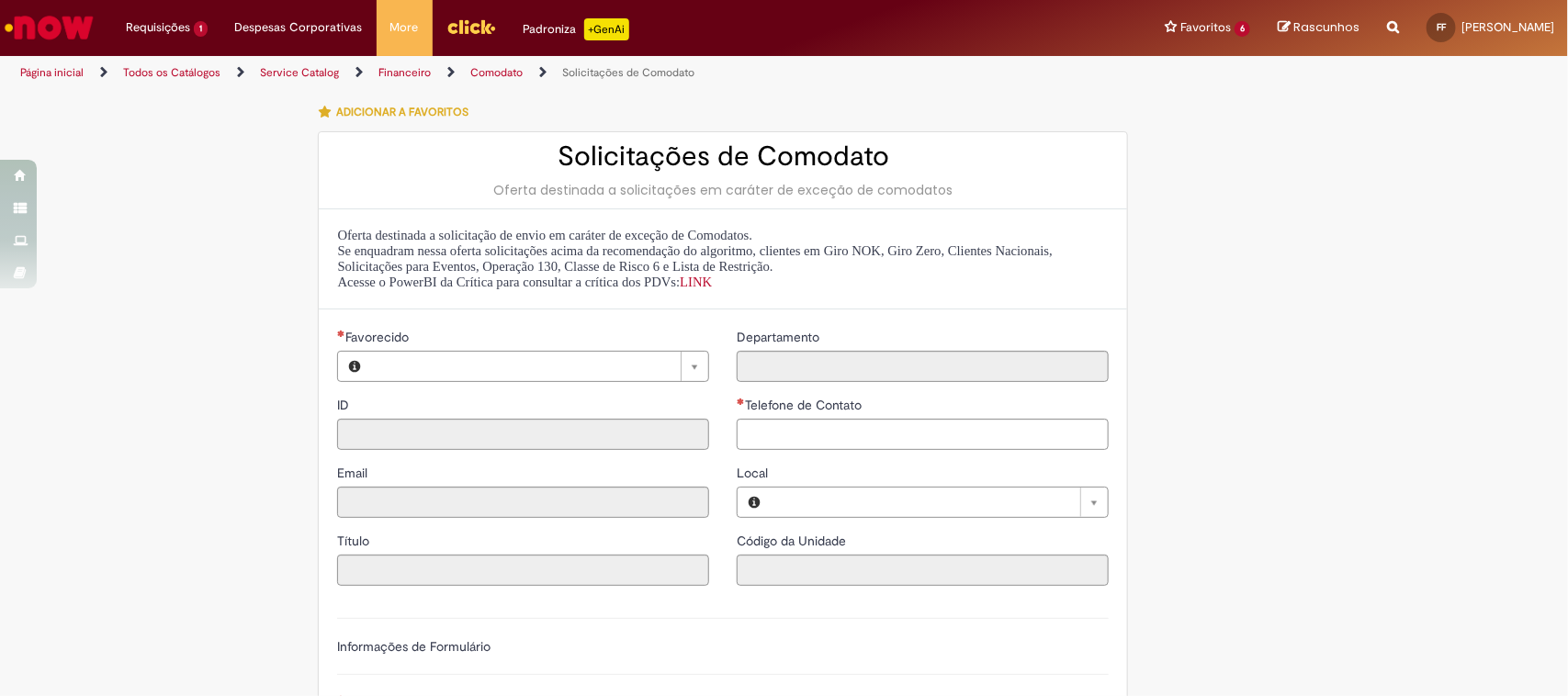
type input "****"
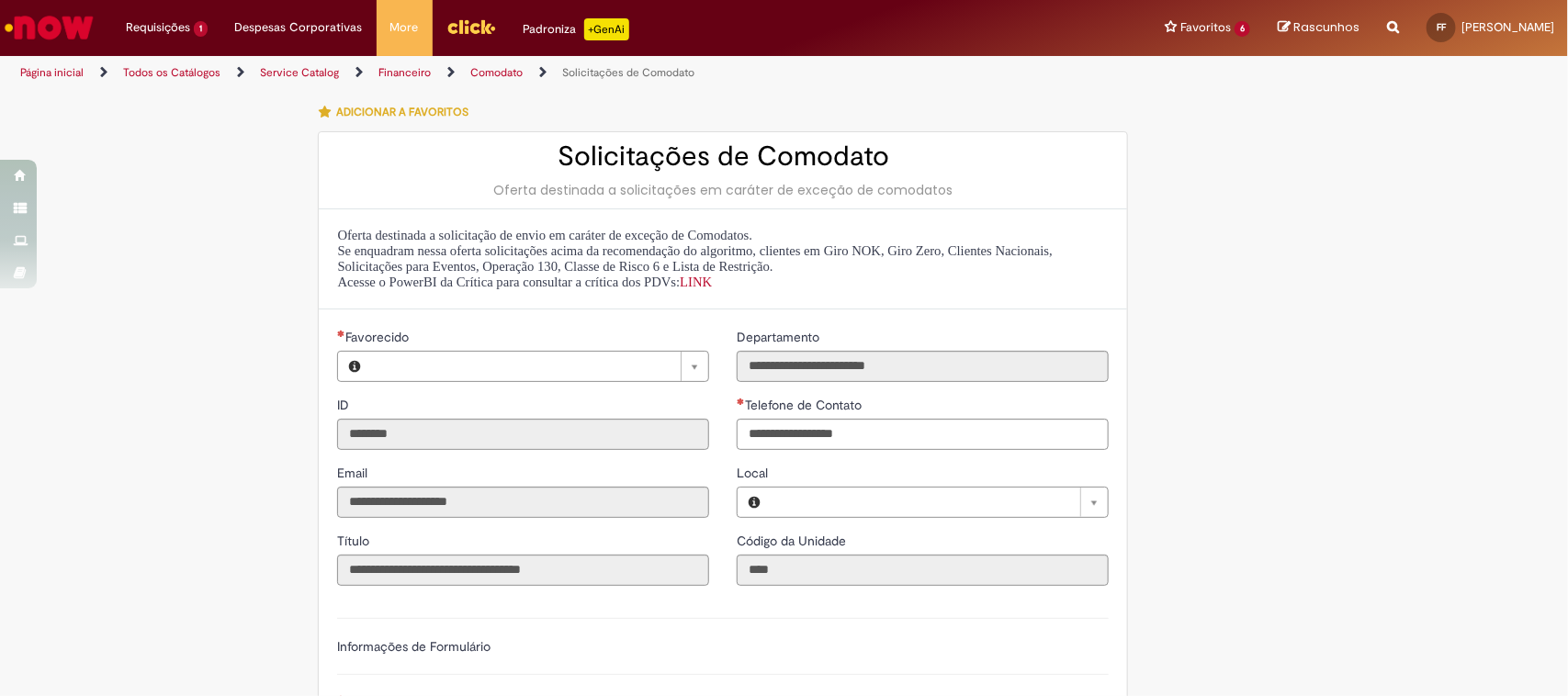
type input "**********"
type input "*********"
type input "**********"
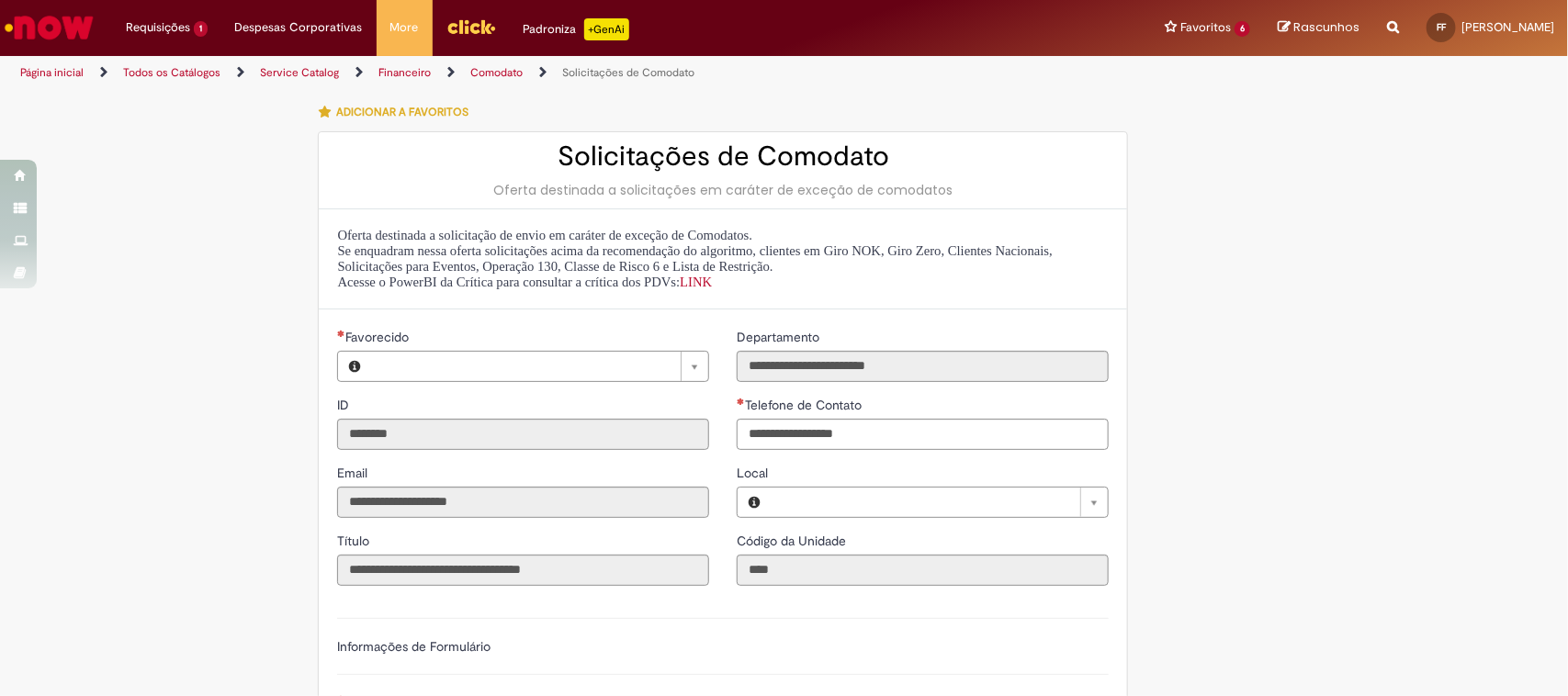
type input "**********"
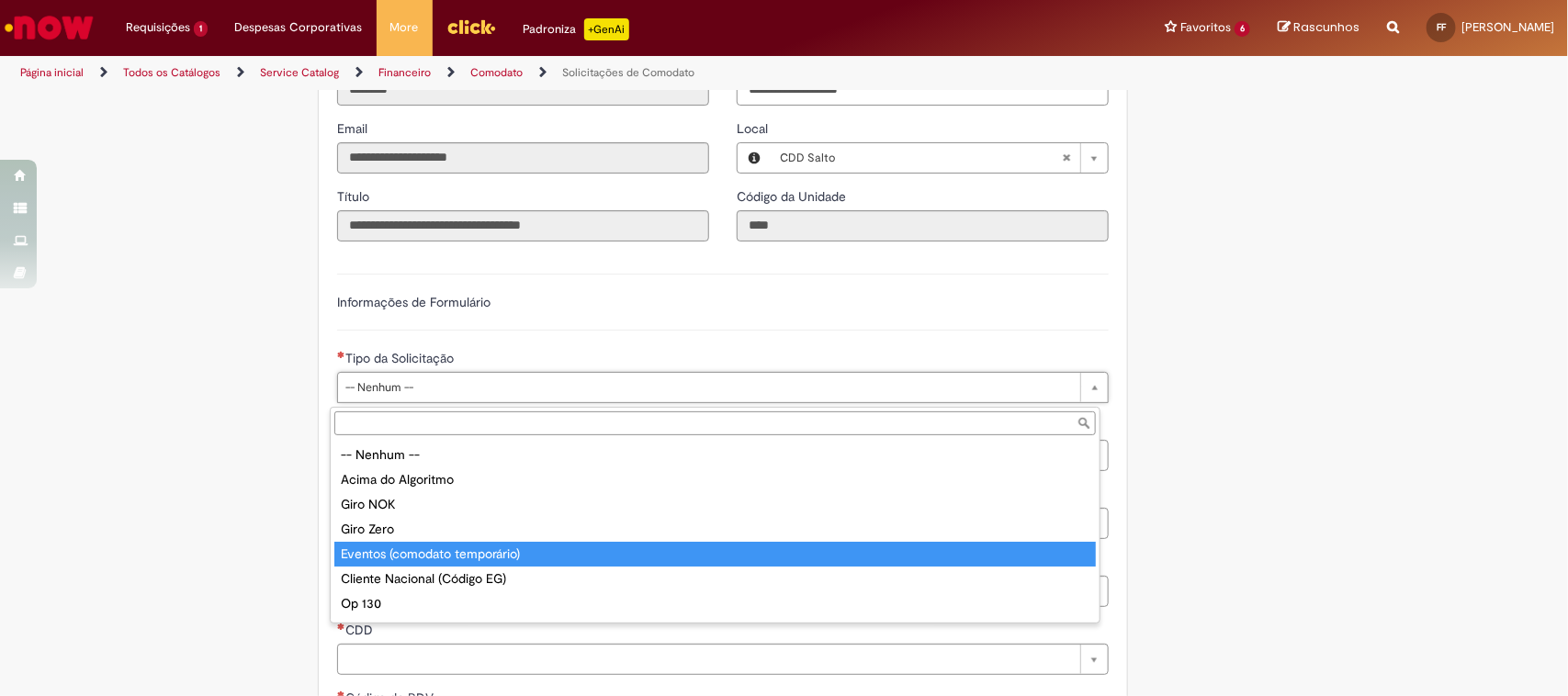
type input "**********"
select select "**********"
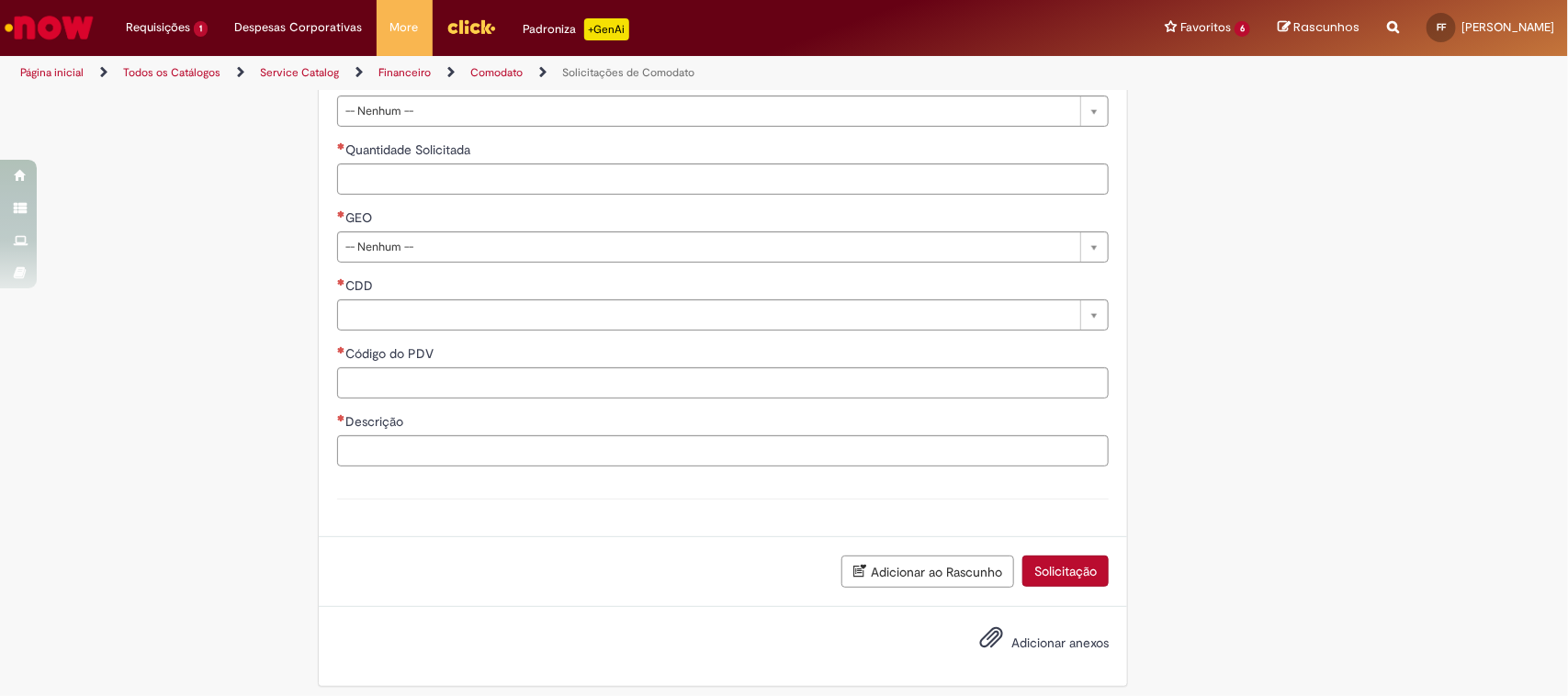
scroll to position [710, 0]
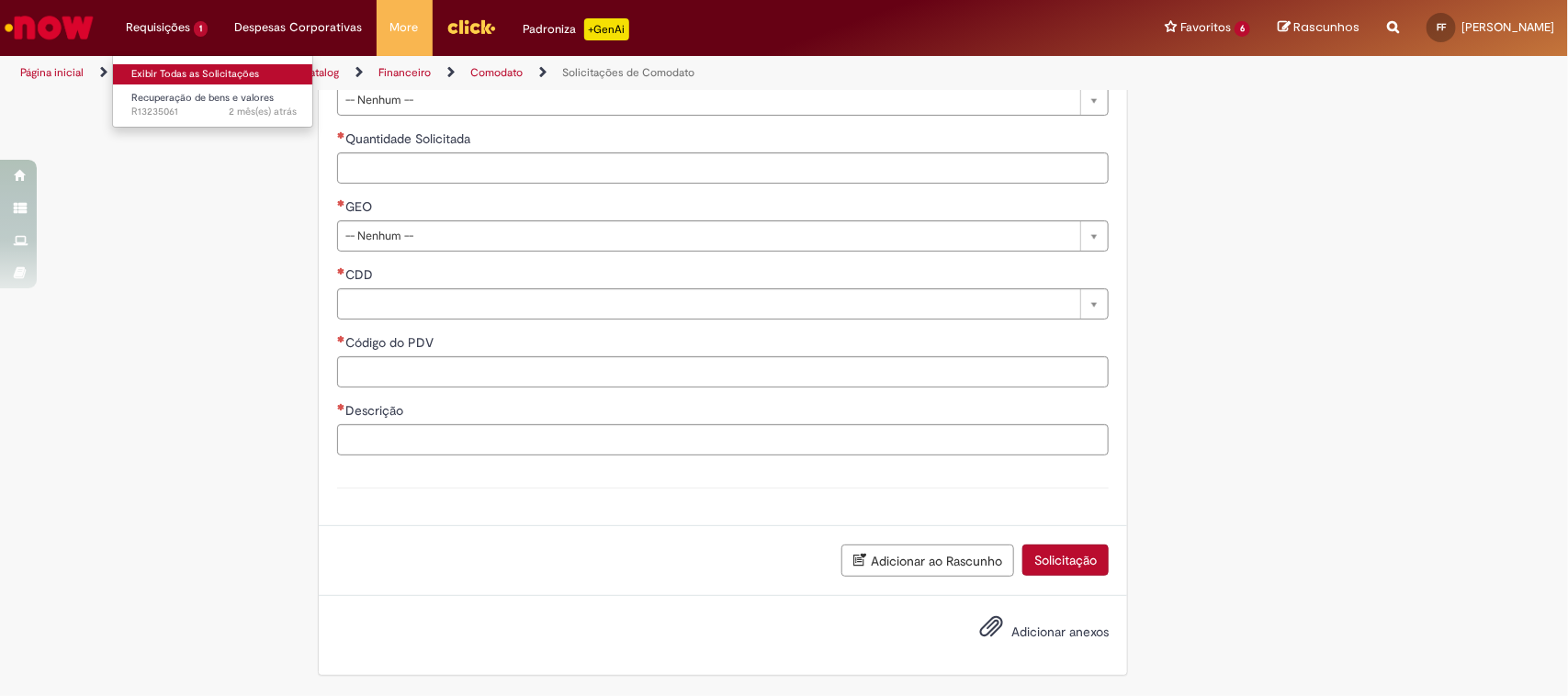
click at [194, 70] on link "Exibir Todas as Solicitações" at bounding box center [214, 74] width 202 height 20
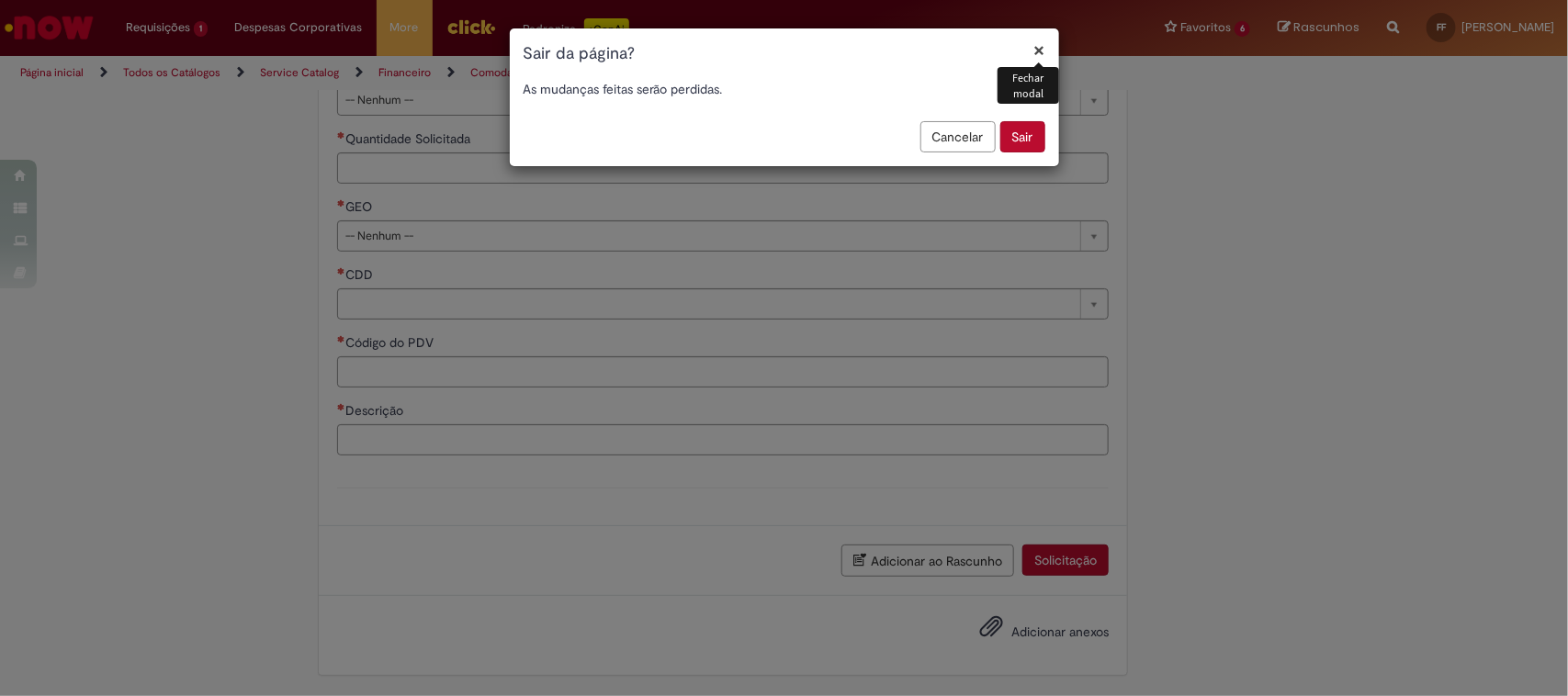
click at [1011, 127] on button "Sair" at bounding box center [1022, 136] width 45 height 31
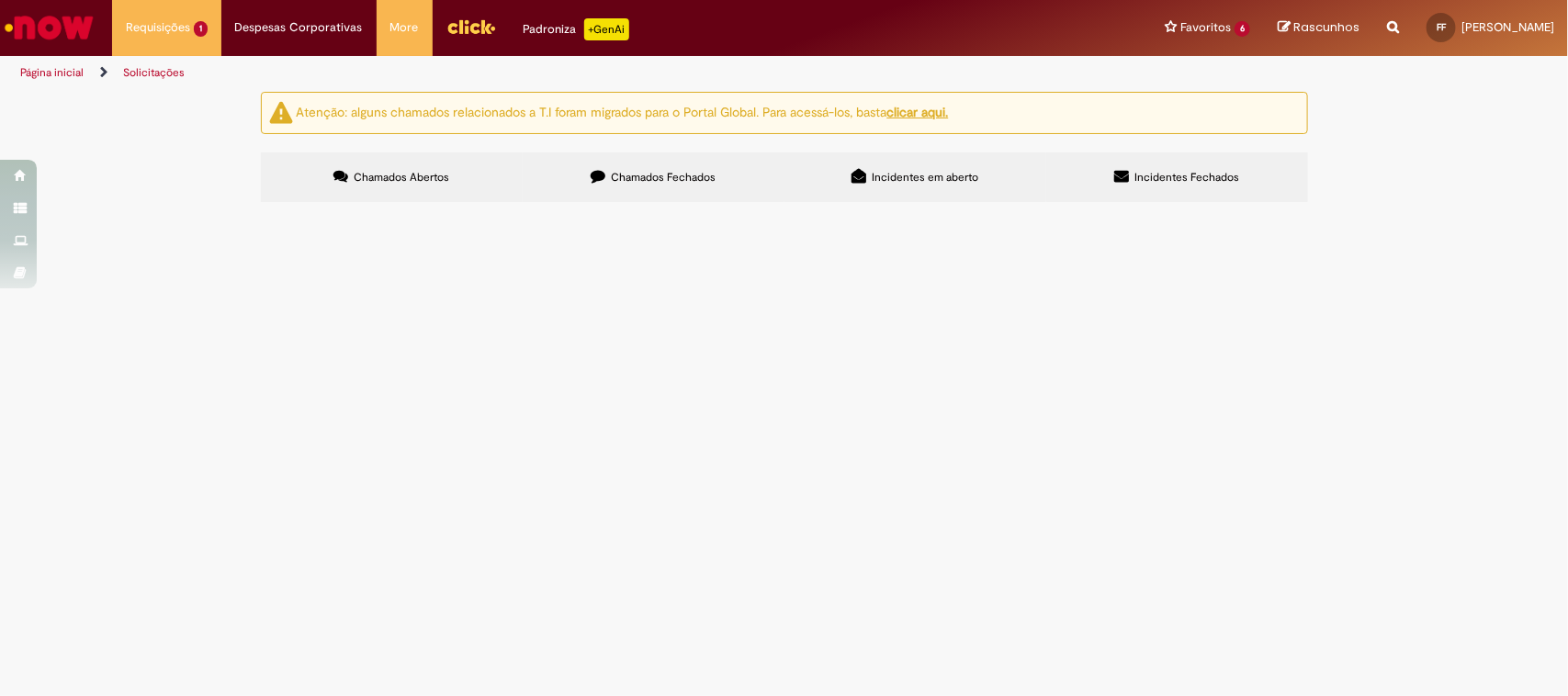
click at [241, 465] on main "Solicitações Atenção: alguns chamados relacionados a T.I foram migrados para o …" at bounding box center [784, 393] width 1568 height 605
